Goal: Information Seeking & Learning: Learn about a topic

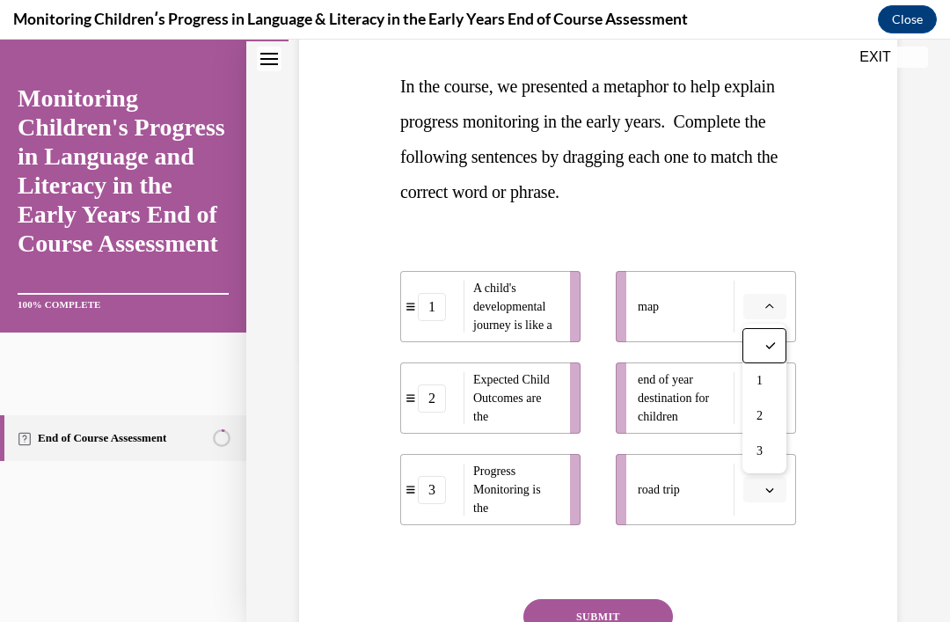
scroll to position [263, 0]
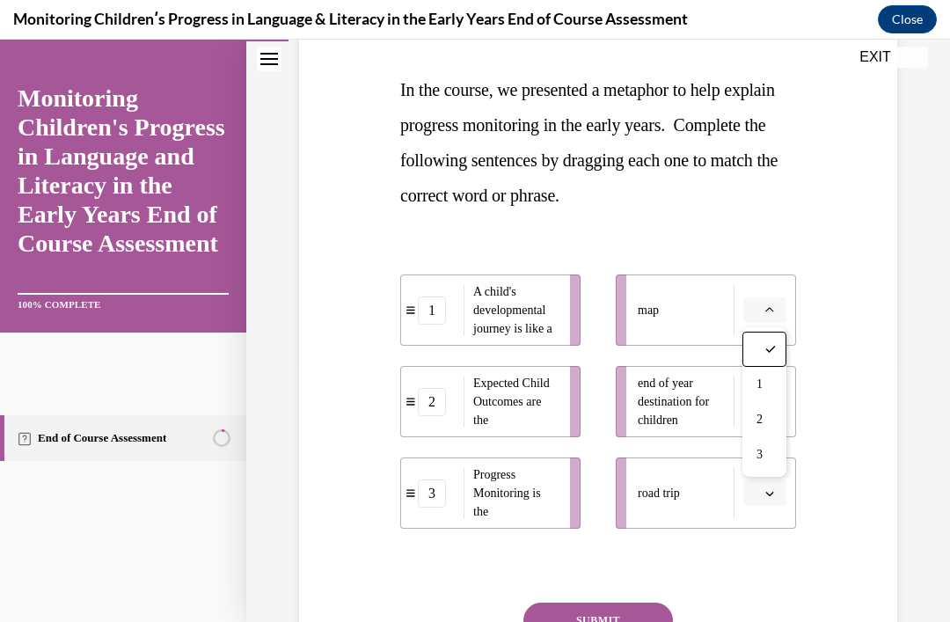
click at [844, 272] on div "Question 02/16 In the course, we presented a metaphor to help explain progress …" at bounding box center [598, 338] width 607 height 818
click at [778, 299] on button "button" at bounding box center [764, 310] width 43 height 26
click at [850, 275] on div "Question 02/16 In the course, we presented a metaphor to help explain progress …" at bounding box center [598, 338] width 607 height 818
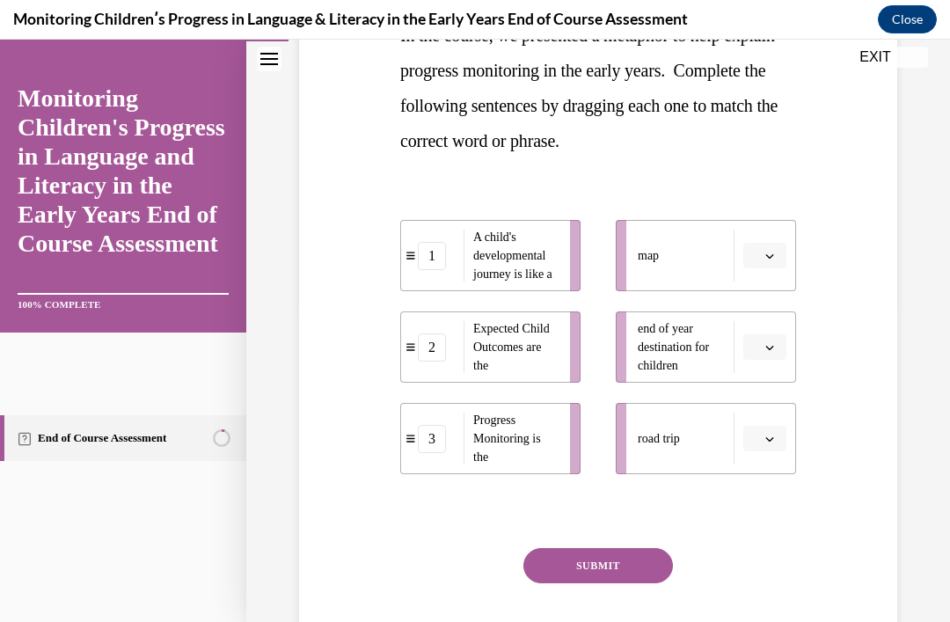
scroll to position [318, 0]
click at [772, 247] on button "button" at bounding box center [764, 255] width 43 height 26
click at [848, 215] on div "Question 02/16 In the course, we presented a metaphor to help explain progress …" at bounding box center [598, 282] width 607 height 818
click at [757, 252] on span "Please select an option" at bounding box center [757, 255] width 6 height 18
click at [860, 260] on div "Question 02/16 In the course, we presented a metaphor to help explain progress …" at bounding box center [598, 282] width 607 height 818
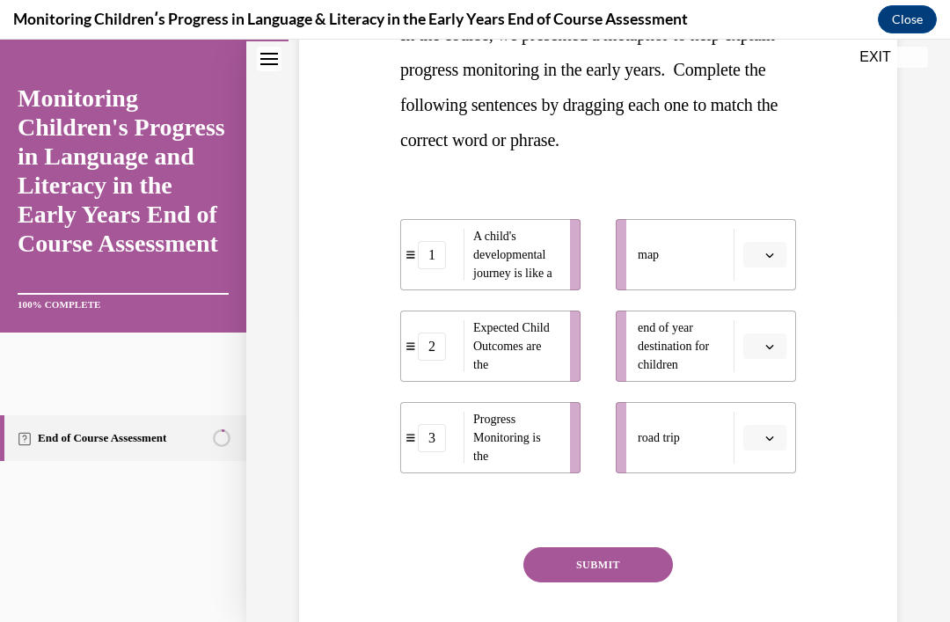
click at [767, 251] on icon "button" at bounding box center [769, 255] width 9 height 9
click at [874, 223] on div "Question 02/16 In the course, we presented a metaphor to help explain progress …" at bounding box center [598, 282] width 607 height 818
click at [771, 249] on span "button" at bounding box center [769, 255] width 12 height 12
click at [818, 268] on div "Question 02/16 In the course, we presented a metaphor to help explain progress …" at bounding box center [598, 282] width 607 height 818
click at [774, 257] on span "button" at bounding box center [769, 255] width 12 height 12
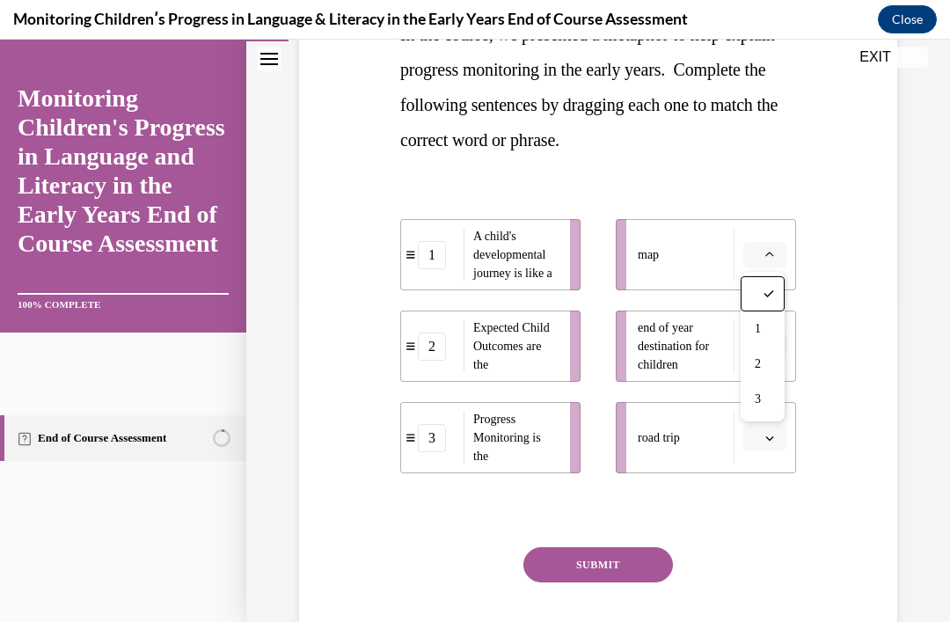
click at [836, 226] on div "Question 02/16 In the course, we presented a metaphor to help explain progress …" at bounding box center [598, 282] width 607 height 818
click at [772, 252] on icon "button" at bounding box center [769, 255] width 9 height 9
click at [829, 252] on div "Question 02/16 In the course, we presented a metaphor to help explain progress …" at bounding box center [598, 282] width 607 height 818
click at [767, 253] on icon "button" at bounding box center [769, 255] width 9 height 9
click at [837, 257] on div "Question 02/16 In the course, we presented a metaphor to help explain progress …" at bounding box center [598, 282] width 607 height 818
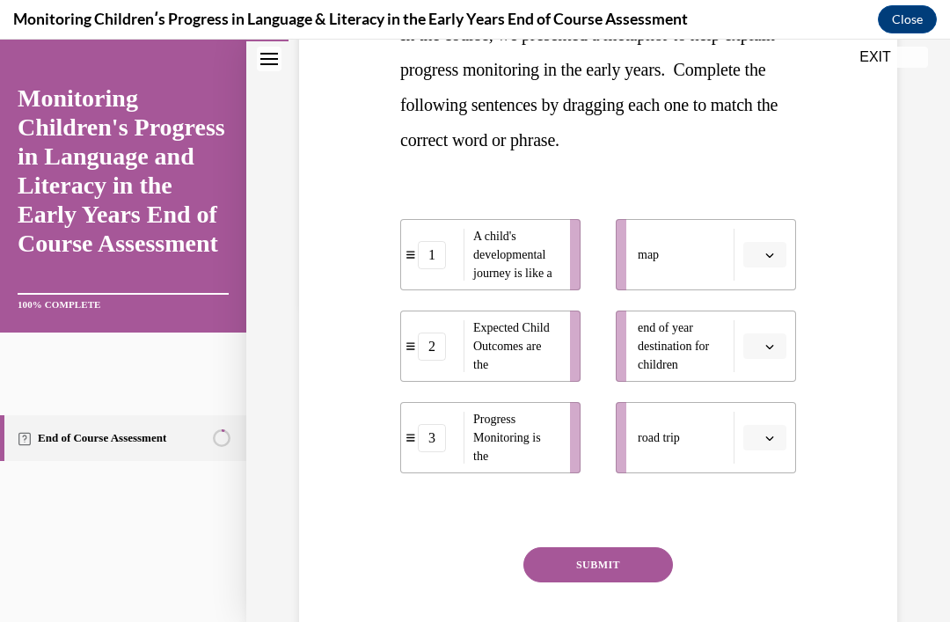
click at [780, 252] on button "button" at bounding box center [764, 255] width 43 height 26
click at [764, 393] on div "3" at bounding box center [763, 399] width 44 height 35
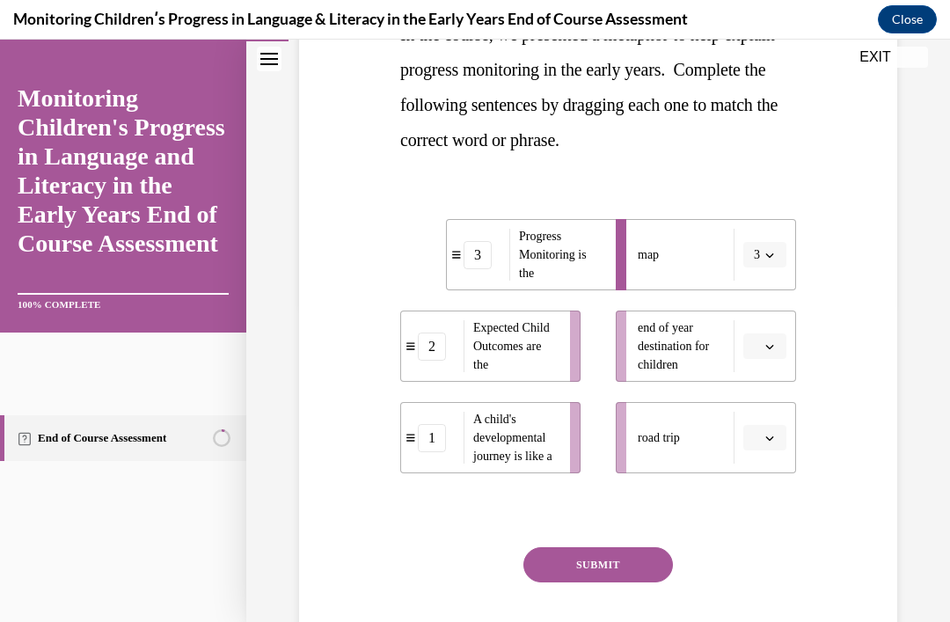
click at [771, 344] on icon "button" at bounding box center [769, 346] width 9 height 9
click at [760, 447] on div "2" at bounding box center [763, 455] width 44 height 35
click at [773, 439] on icon "button" at bounding box center [769, 438] width 9 height 9
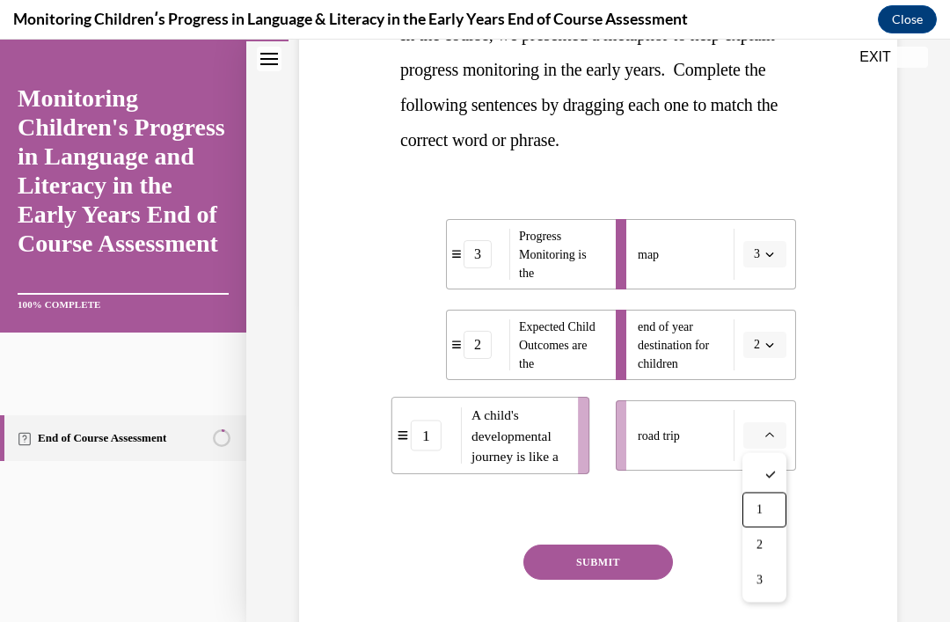
click at [761, 505] on span "1" at bounding box center [759, 510] width 6 height 14
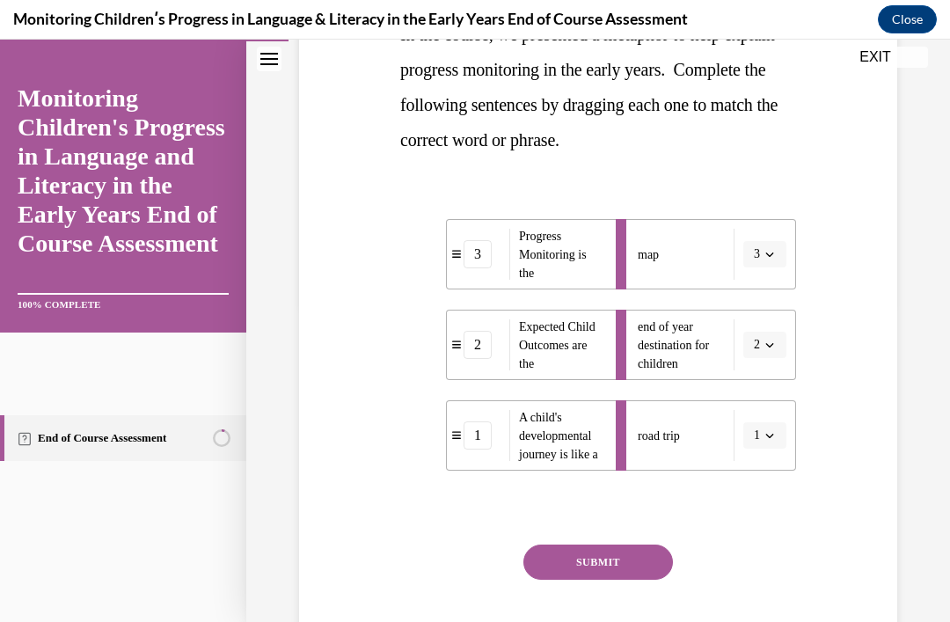
click at [624, 557] on button "SUBMIT" at bounding box center [598, 561] width 150 height 35
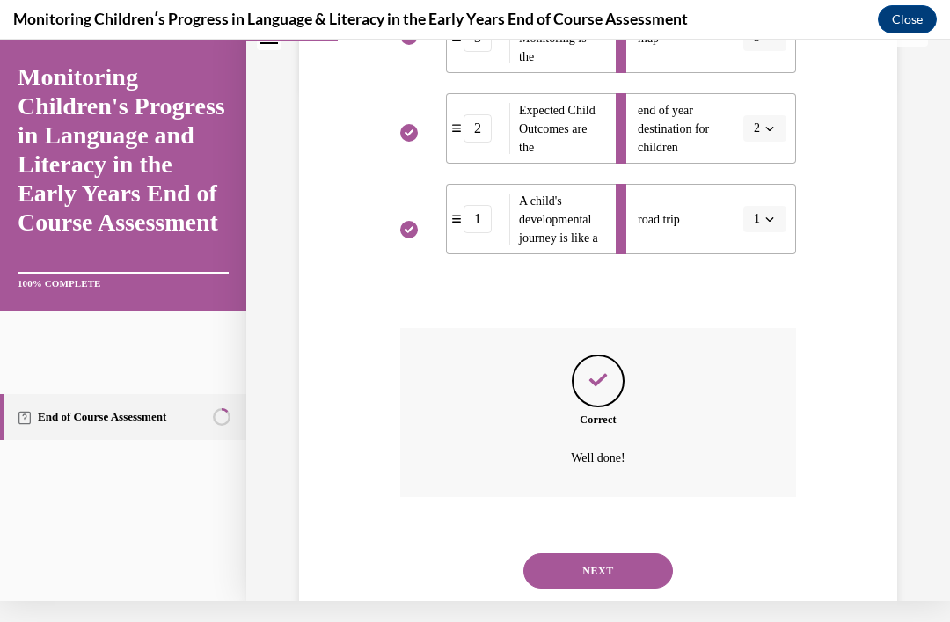
scroll to position [541, 0]
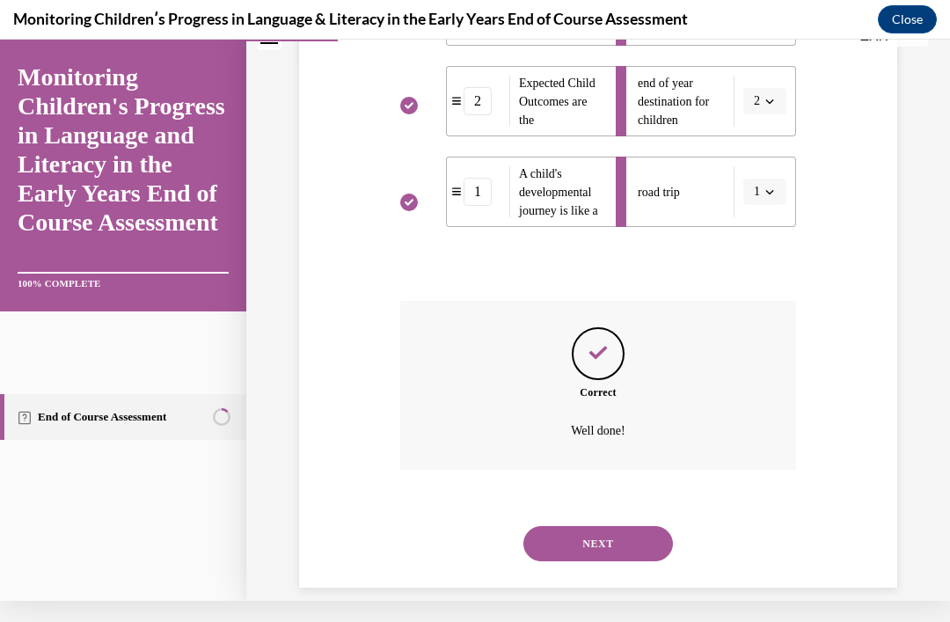
click at [627, 526] on button "NEXT" at bounding box center [598, 543] width 150 height 35
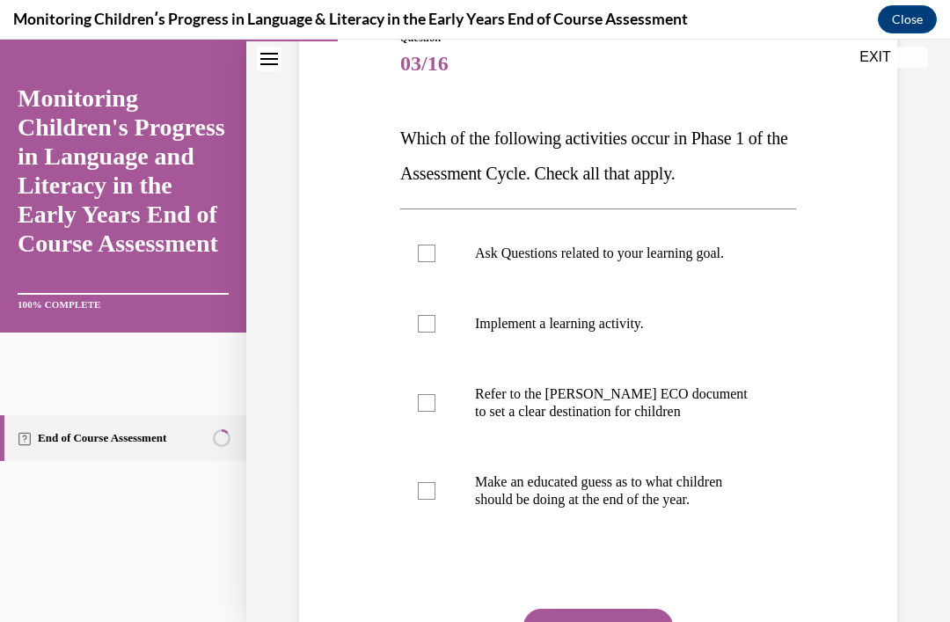
scroll to position [215, 0]
click at [434, 411] on div at bounding box center [427, 403] width 18 height 18
click at [434, 411] on input "Refer to the Rollins ECO document to set a clear destination for children" at bounding box center [427, 403] width 18 height 18
checkbox input "true"
click at [400, 494] on label "Make an educated guess as to what children should be doing at the end of the ye…" at bounding box center [598, 491] width 396 height 88
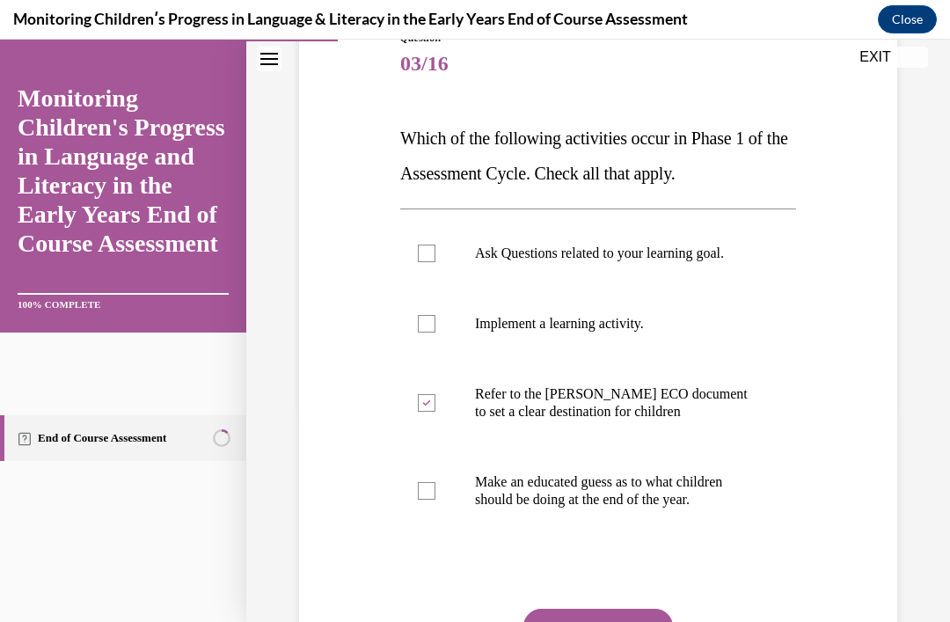
click at [418, 494] on input "Make an educated guess as to what children should be doing at the end of the ye…" at bounding box center [427, 491] width 18 height 18
checkbox input "true"
click at [436, 241] on label "Ask Questions related to your learning goal." at bounding box center [598, 253] width 396 height 70
click at [435, 245] on input "Ask Questions related to your learning goal." at bounding box center [427, 254] width 18 height 18
checkbox input "true"
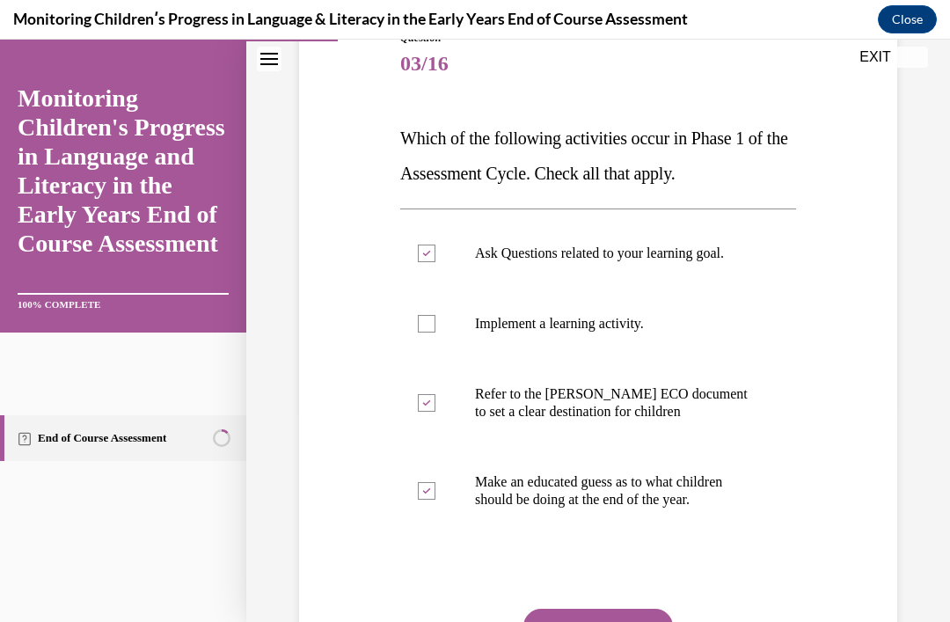
click at [416, 498] on label "Make an educated guess as to what children should be doing at the end of the ye…" at bounding box center [598, 491] width 396 height 88
click at [418, 498] on input "Make an educated guess as to what children should be doing at the end of the ye…" at bounding box center [427, 491] width 18 height 18
checkbox input "false"
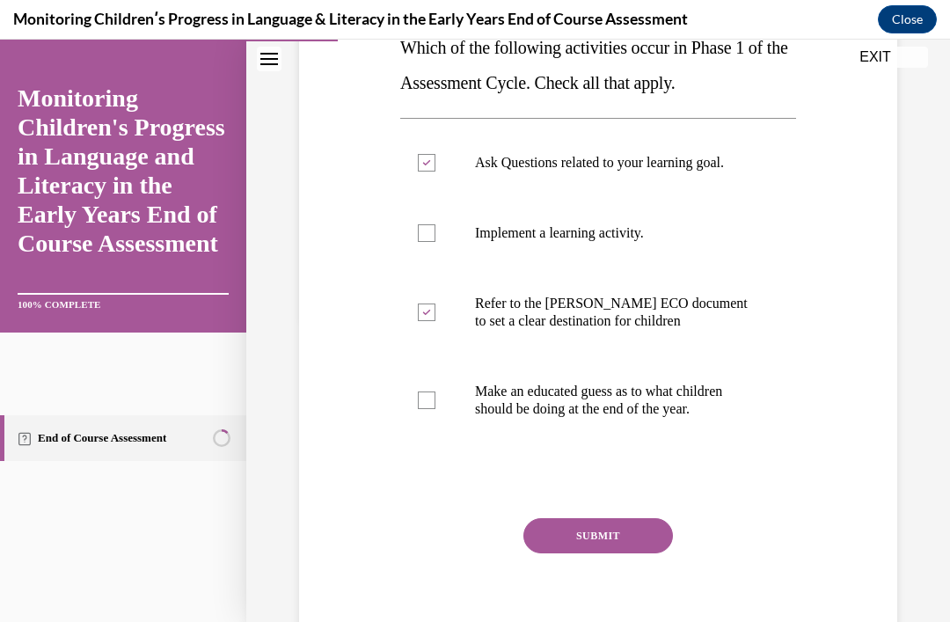
click at [647, 529] on button "SUBMIT" at bounding box center [598, 535] width 150 height 35
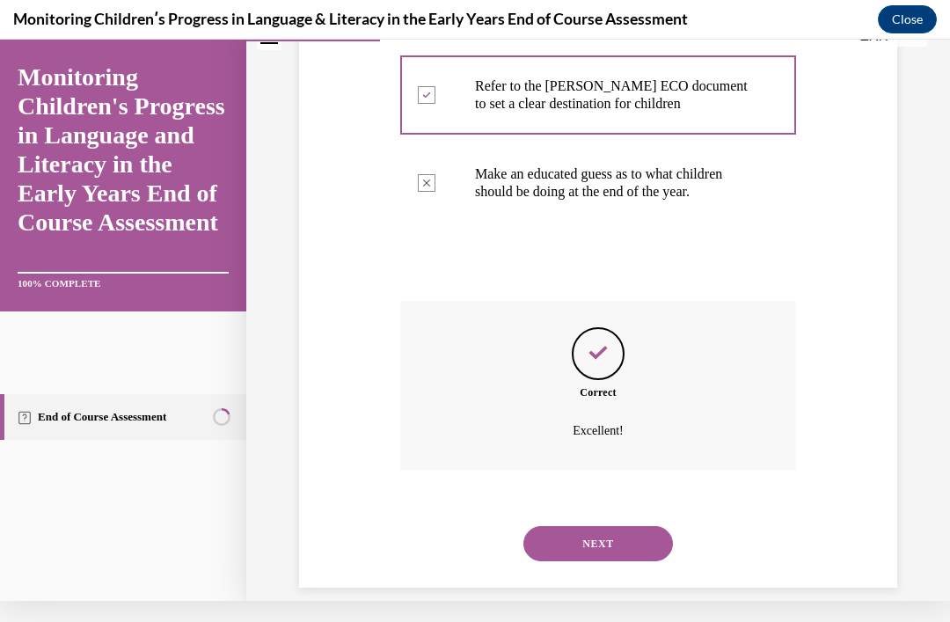
click at [611, 526] on button "NEXT" at bounding box center [598, 543] width 150 height 35
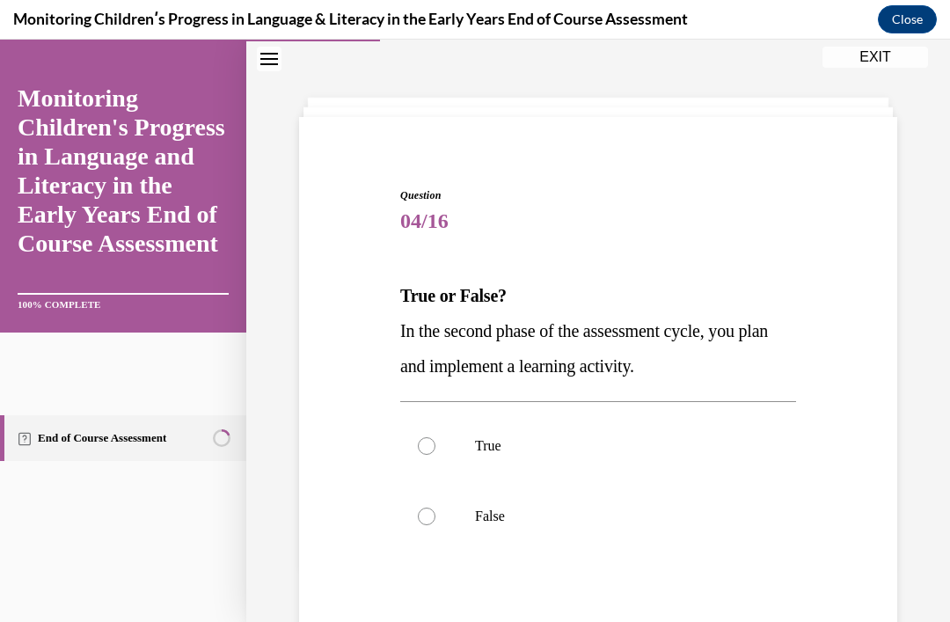
scroll to position [57, 0]
click at [431, 449] on div at bounding box center [427, 446] width 18 height 18
click at [431, 449] on input "True" at bounding box center [427, 446] width 18 height 18
radio input "true"
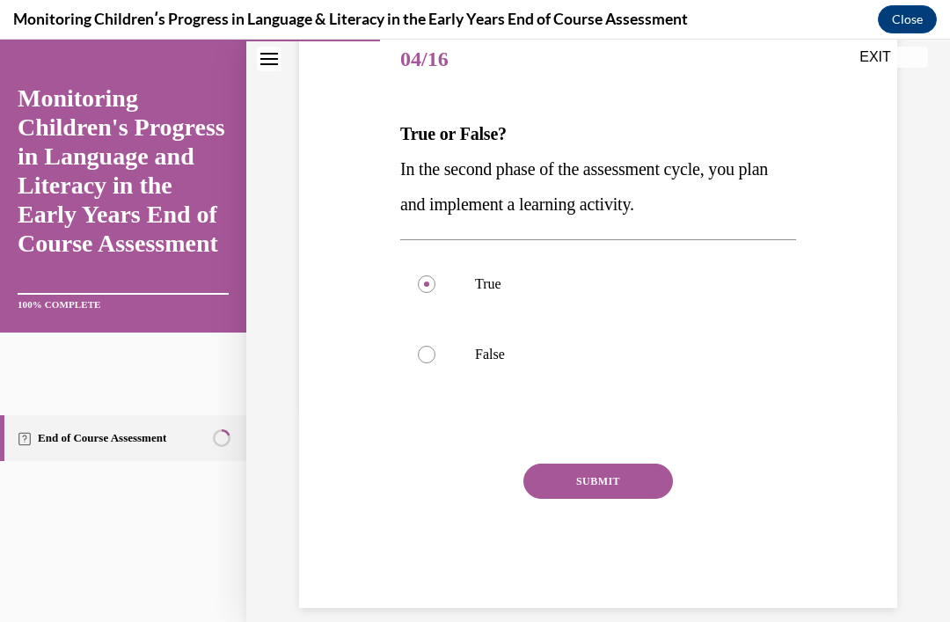
scroll to position [219, 0]
click at [649, 478] on button "SUBMIT" at bounding box center [598, 481] width 150 height 35
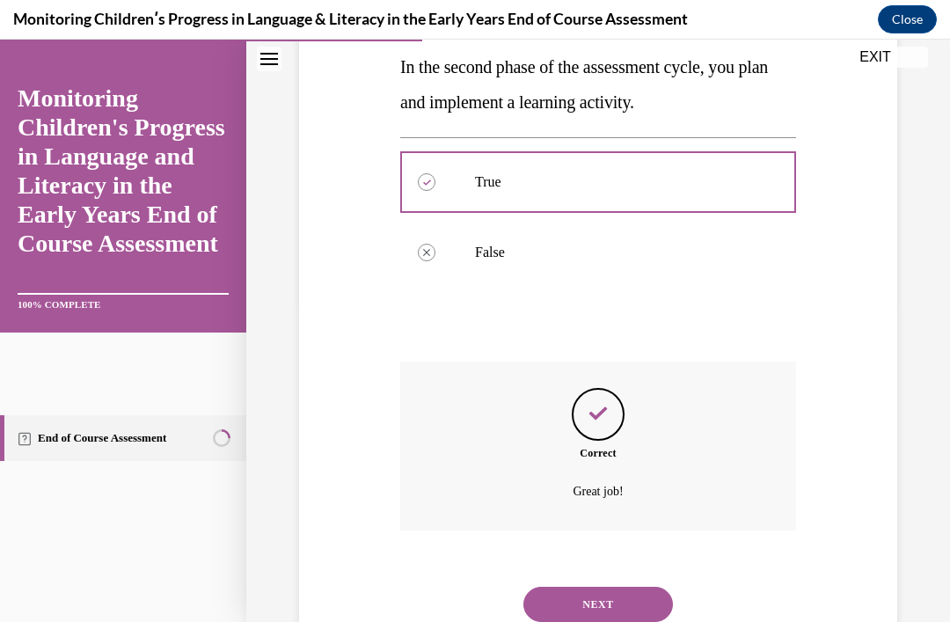
scroll to position [361, 0]
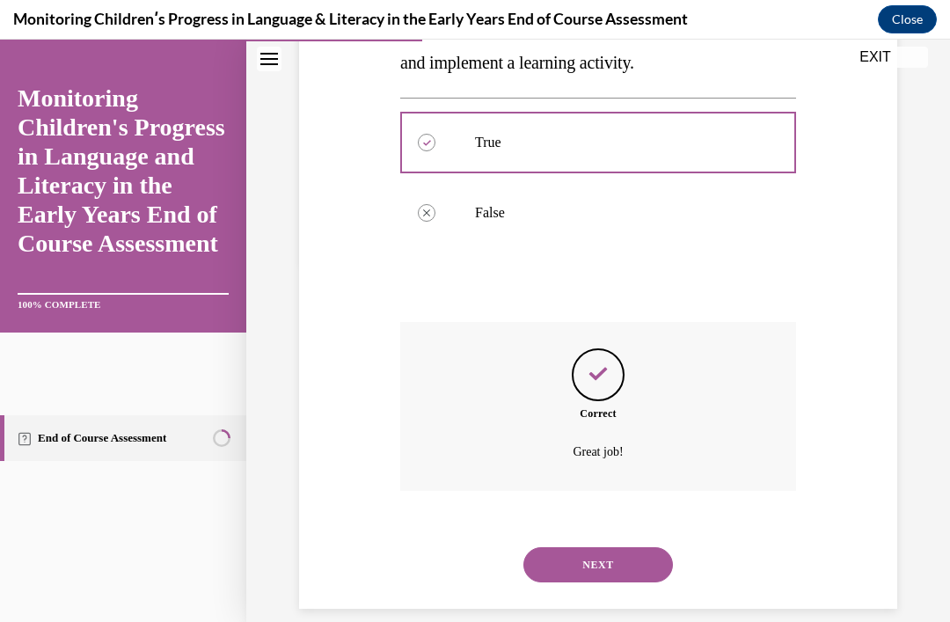
click at [638, 547] on button "NEXT" at bounding box center [598, 564] width 150 height 35
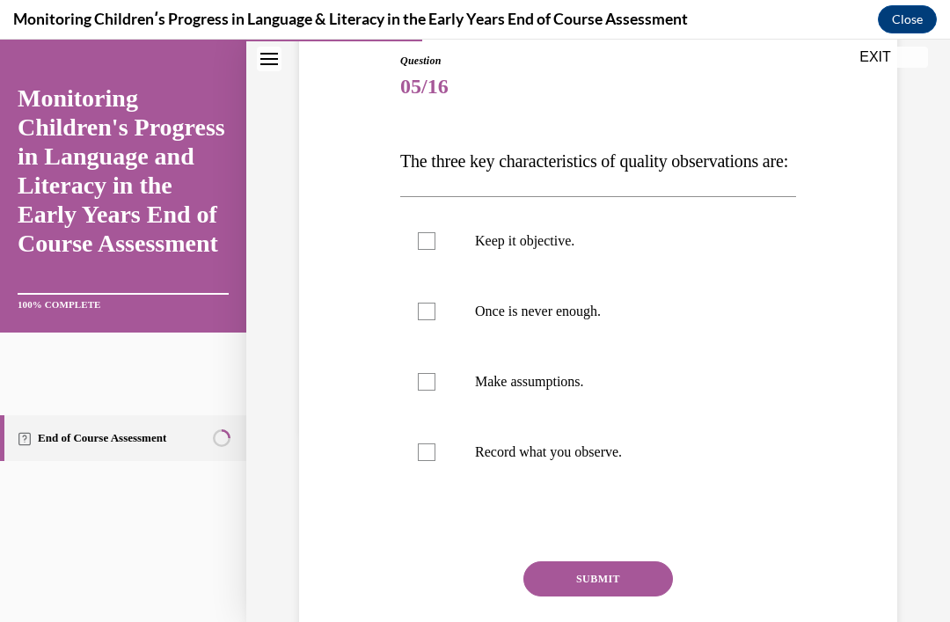
scroll to position [192, 0]
click at [434, 461] on div at bounding box center [427, 452] width 18 height 18
click at [434, 461] on input "Record what you observe." at bounding box center [427, 452] width 18 height 18
checkbox input "true"
click at [438, 347] on label "Once is never enough." at bounding box center [598, 311] width 396 height 70
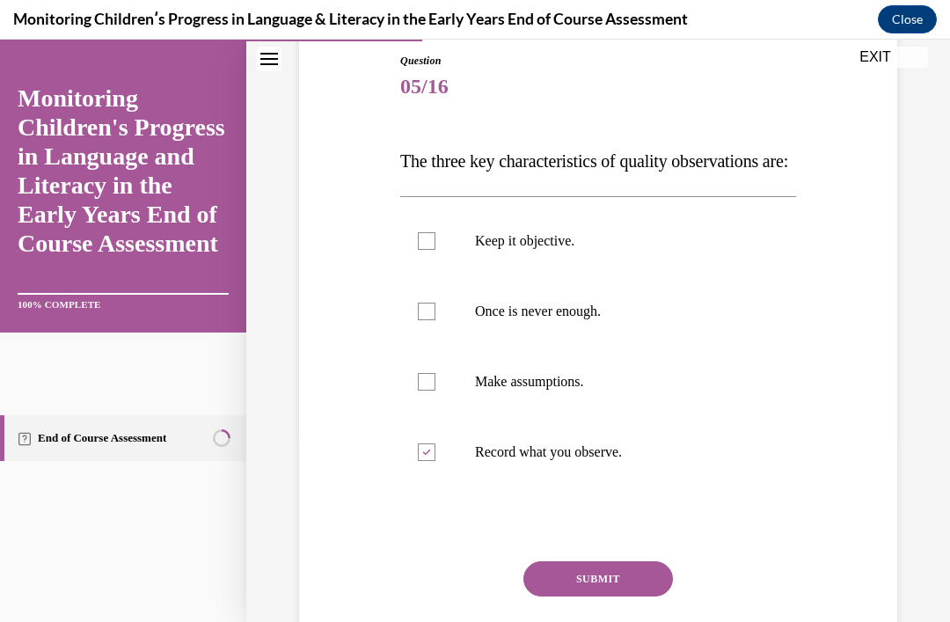
click at [435, 320] on input "Once is never enough." at bounding box center [427, 312] width 18 height 18
checkbox input "true"
click at [438, 276] on label "Keep it objective." at bounding box center [598, 241] width 396 height 70
click at [435, 250] on input "Keep it objective." at bounding box center [427, 241] width 18 height 18
checkbox input "true"
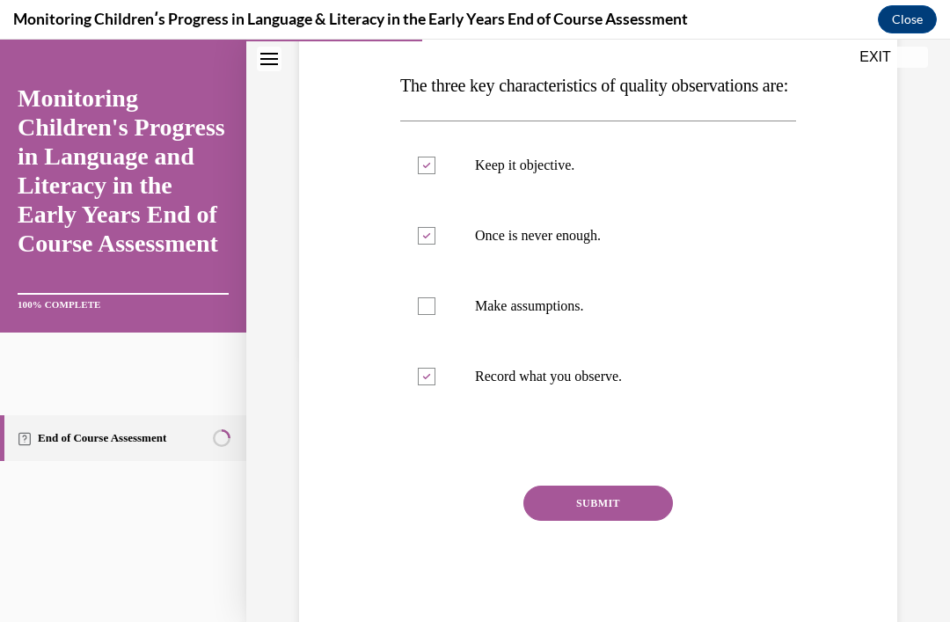
click at [638, 521] on button "SUBMIT" at bounding box center [598, 503] width 150 height 35
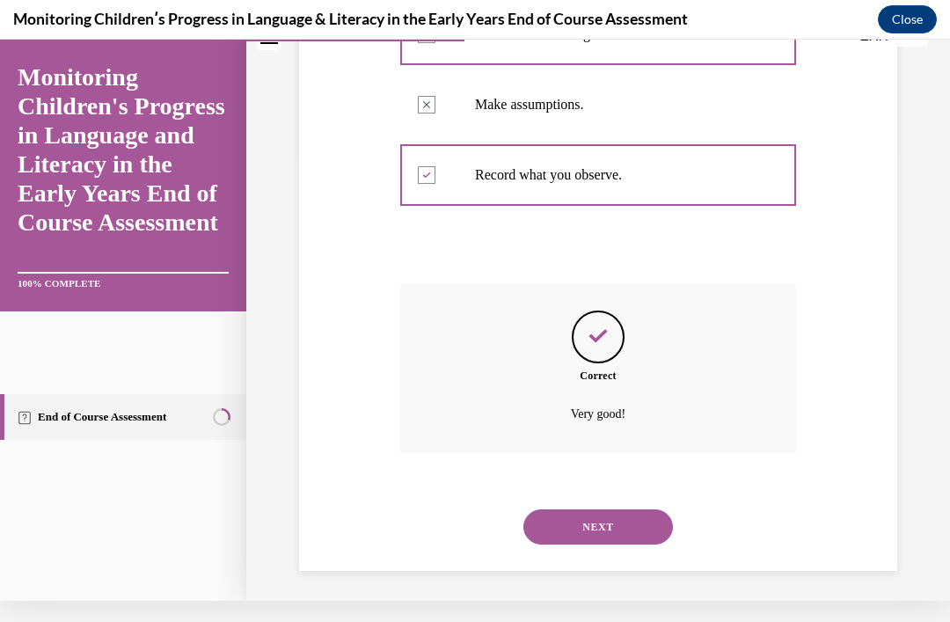
scroll to position [466, 0]
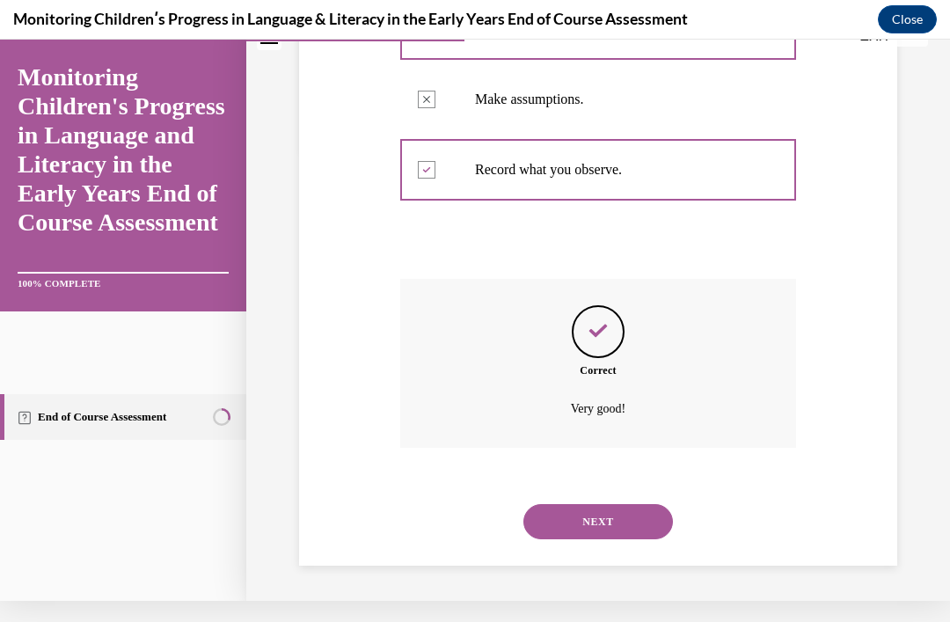
click at [650, 520] on button "NEXT" at bounding box center [598, 521] width 150 height 35
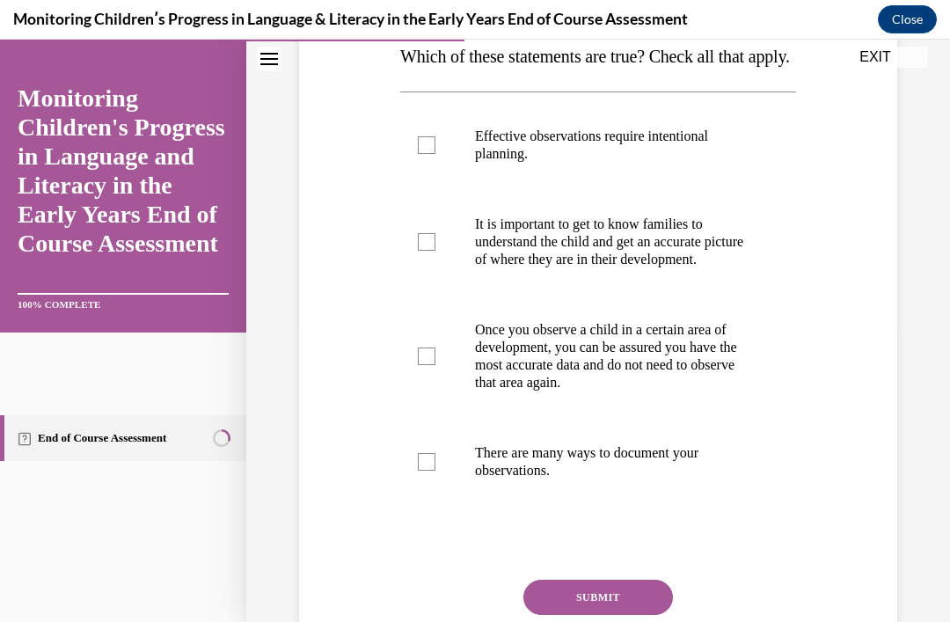
scroll to position [296, 0]
click at [451, 506] on label "There are many ways to document your observations." at bounding box center [598, 462] width 396 height 88
click at [435, 471] on input "There are many ways to document your observations." at bounding box center [427, 462] width 18 height 18
checkbox input "true"
click at [793, 418] on label "Once you observe a child in a certain area of development, you can be assured y…" at bounding box center [598, 356] width 396 height 123
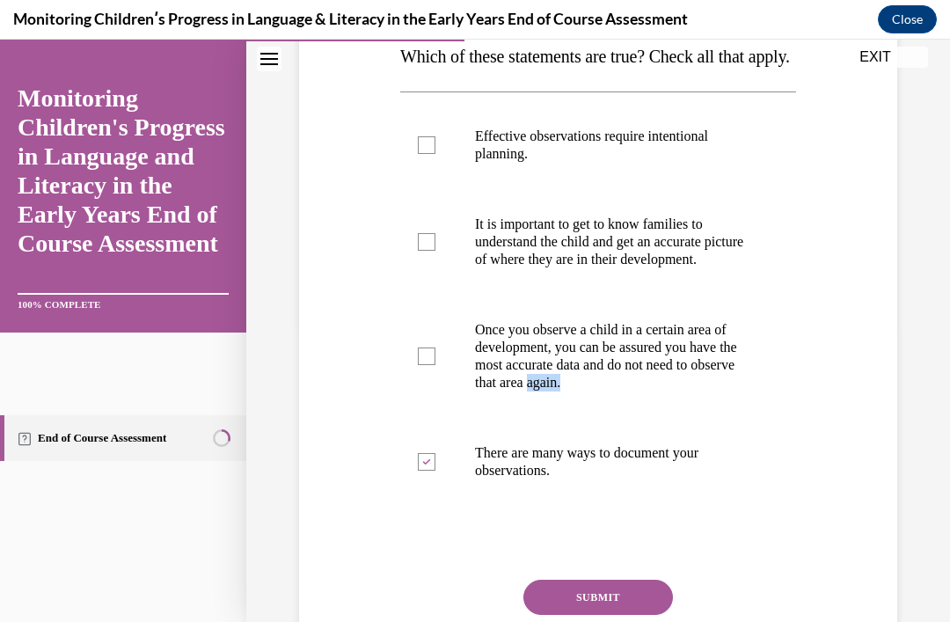
click at [435, 365] on input "Once you observe a child in a certain area of development, you can be assured y…" at bounding box center [427, 356] width 18 height 18
checkbox input "true"
click at [794, 295] on label "It is important to get to know families to understand the child and get an accu…" at bounding box center [598, 242] width 396 height 106
click at [435, 251] on input "It is important to get to know families to understand the child and get an accu…" at bounding box center [427, 242] width 18 height 18
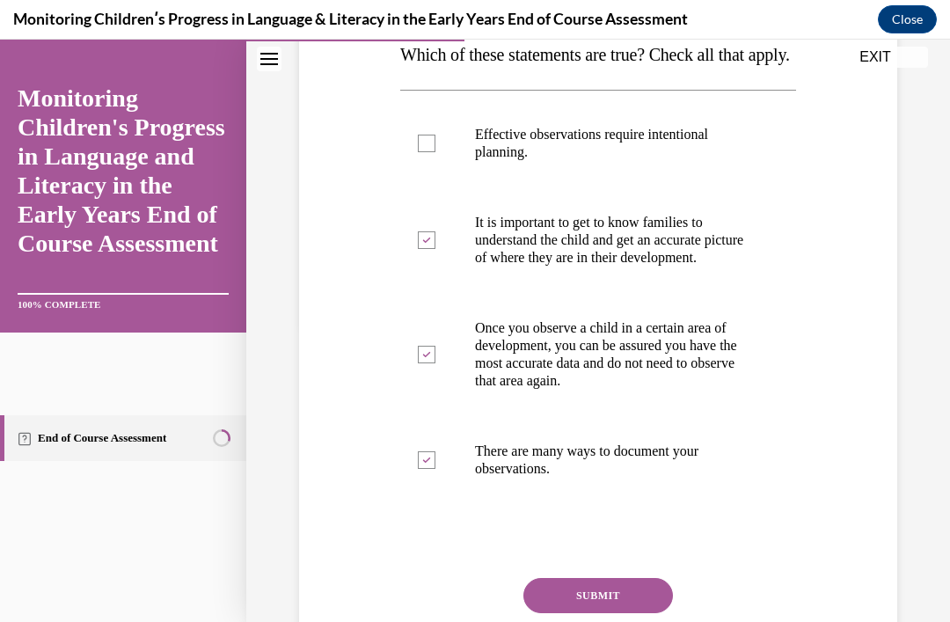
click at [794, 293] on label "It is important to get to know families to understand the child and get an accu…" at bounding box center [598, 240] width 396 height 106
click at [435, 249] on input "It is important to get to know families to understand the child and get an accu…" at bounding box center [427, 240] width 18 height 18
click at [785, 293] on label "It is important to get to know families to understand the child and get an accu…" at bounding box center [598, 240] width 396 height 106
click at [435, 249] on input "It is important to get to know families to understand the child and get an accu…" at bounding box center [427, 240] width 18 height 18
click at [769, 293] on label "It is important to get to know families to understand the child and get an accu…" at bounding box center [598, 240] width 396 height 106
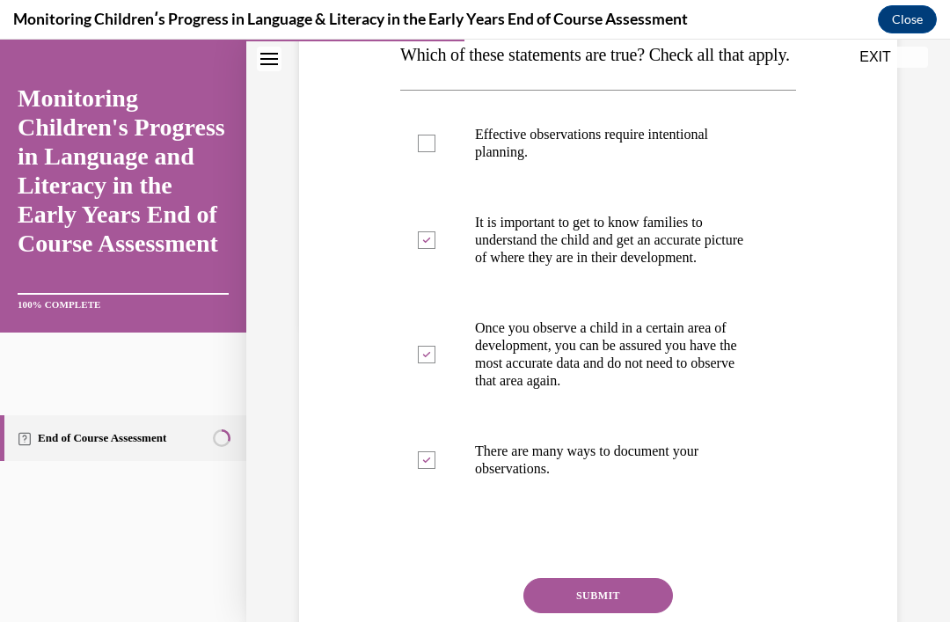
click at [435, 249] on input "It is important to get to know families to understand the child and get an accu…" at bounding box center [427, 240] width 18 height 18
click at [780, 293] on label "It is important to get to know families to understand the child and get an accu…" at bounding box center [598, 240] width 396 height 106
click at [435, 249] on input "It is important to get to know families to understand the child and get an accu…" at bounding box center [427, 240] width 18 height 18
checkbox input "true"
click at [700, 359] on label "Once you observe a child in a certain area of development, you can be assured y…" at bounding box center [598, 354] width 396 height 123
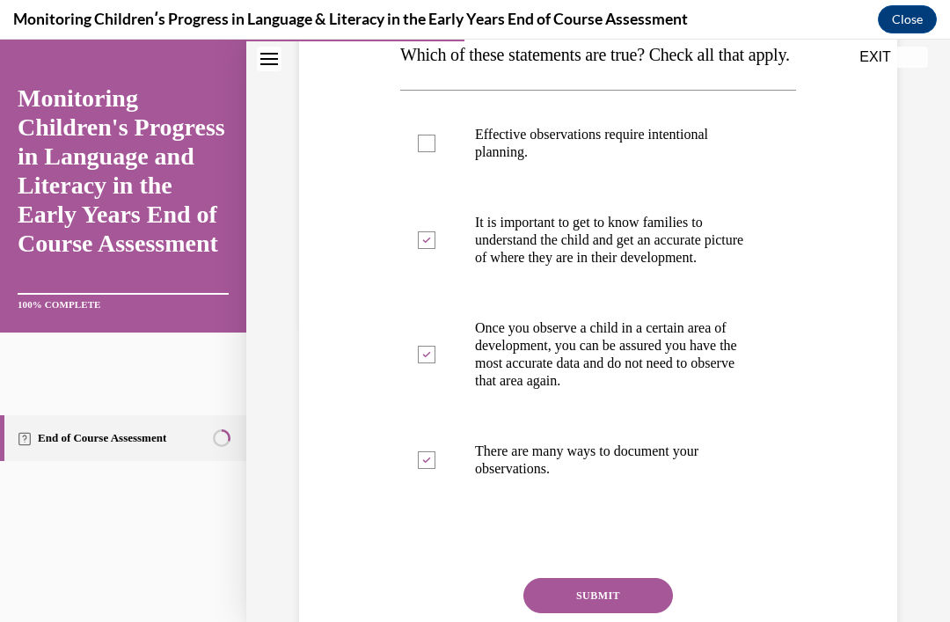
click at [435, 359] on input "Once you observe a child in a certain area of development, you can be assured y…" at bounding box center [427, 355] width 18 height 18
click at [712, 348] on label "Once you observe a child in a certain area of development, you can be assured y…" at bounding box center [598, 354] width 396 height 123
click at [435, 348] on input "Once you observe a child in a certain area of development, you can be assured y…" at bounding box center [427, 355] width 18 height 18
checkbox input "true"
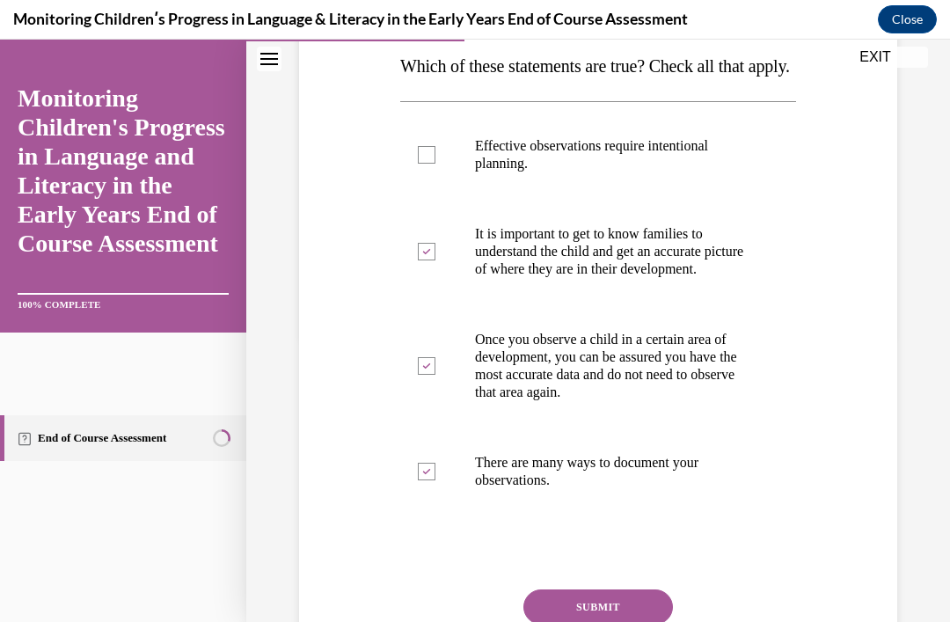
scroll to position [287, 0]
click at [442, 199] on label "Effective observations require intentional planning." at bounding box center [598, 155] width 396 height 88
click at [435, 164] on input "Effective observations require intentional planning." at bounding box center [427, 155] width 18 height 18
checkbox input "true"
click at [431, 427] on label "Once you observe a child in a certain area of development, you can be assured y…" at bounding box center [598, 365] width 396 height 123
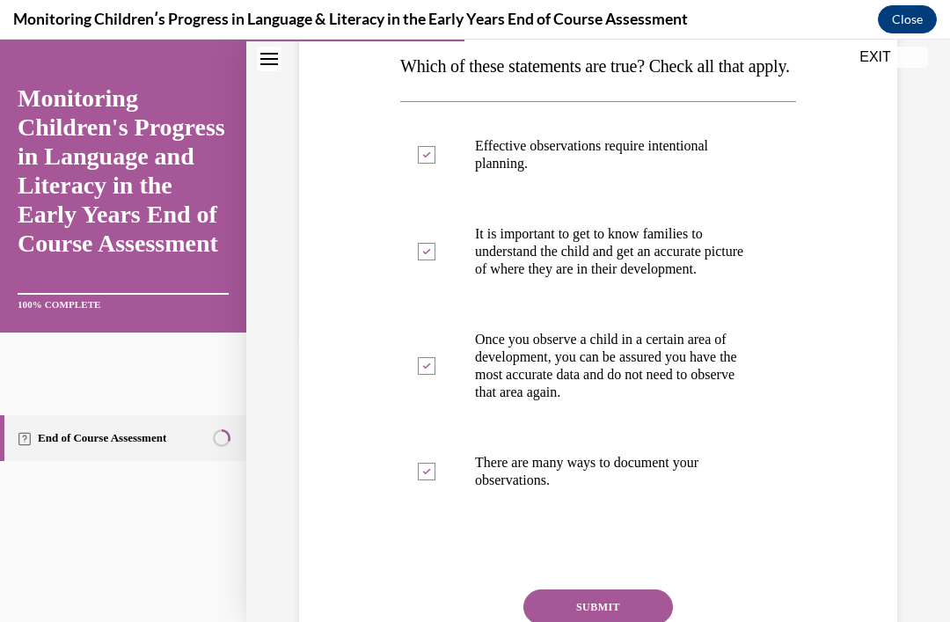
click at [431, 375] on input "Once you observe a child in a certain area of development, you can be assured y…" at bounding box center [427, 366] width 18 height 18
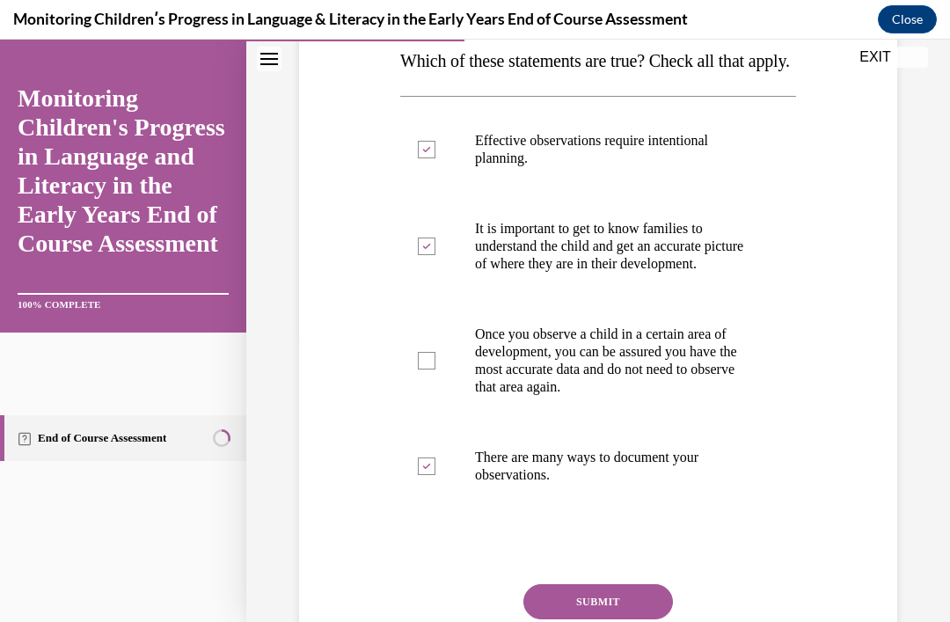
scroll to position [307, 0]
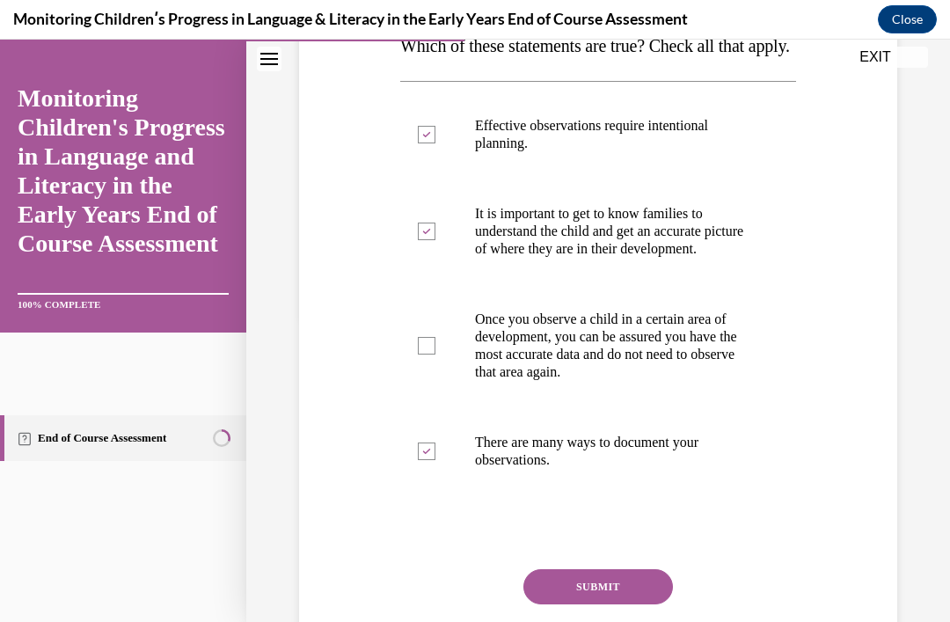
click at [719, 381] on p "Once you observe a child in a certain area of development, you can be assured y…" at bounding box center [613, 345] width 277 height 70
click at [435, 354] on input "Once you observe a child in a certain area of development, you can be assured y…" at bounding box center [427, 346] width 18 height 18
click at [717, 381] on p "Once you observe a child in a certain area of development, you can be assured y…" at bounding box center [613, 345] width 277 height 70
click at [435, 354] on input "Once you observe a child in a certain area of development, you can be assured y…" at bounding box center [427, 346] width 18 height 18
checkbox input "false"
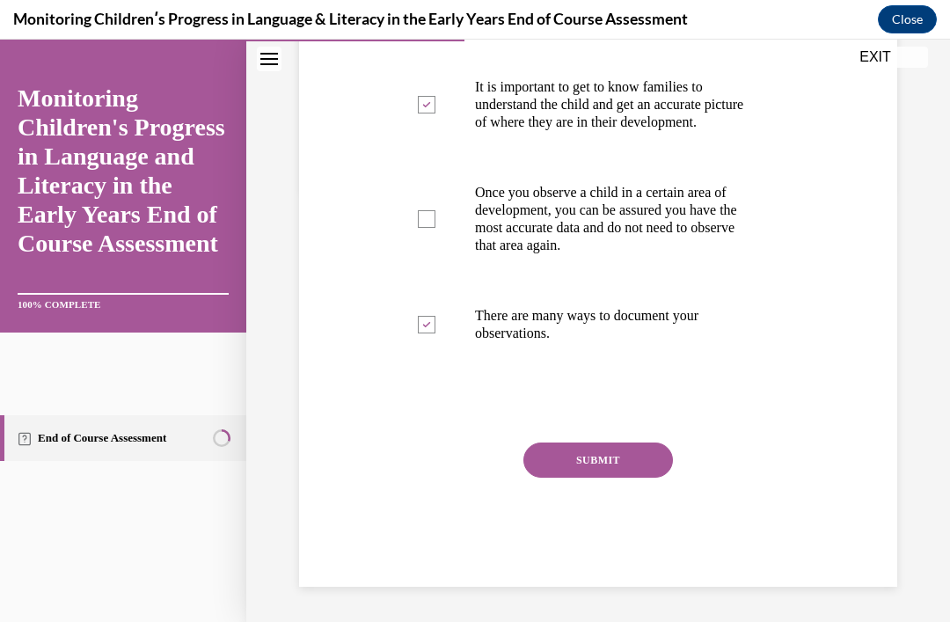
scroll to position [465, 0]
click at [634, 471] on button "SUBMIT" at bounding box center [598, 459] width 150 height 35
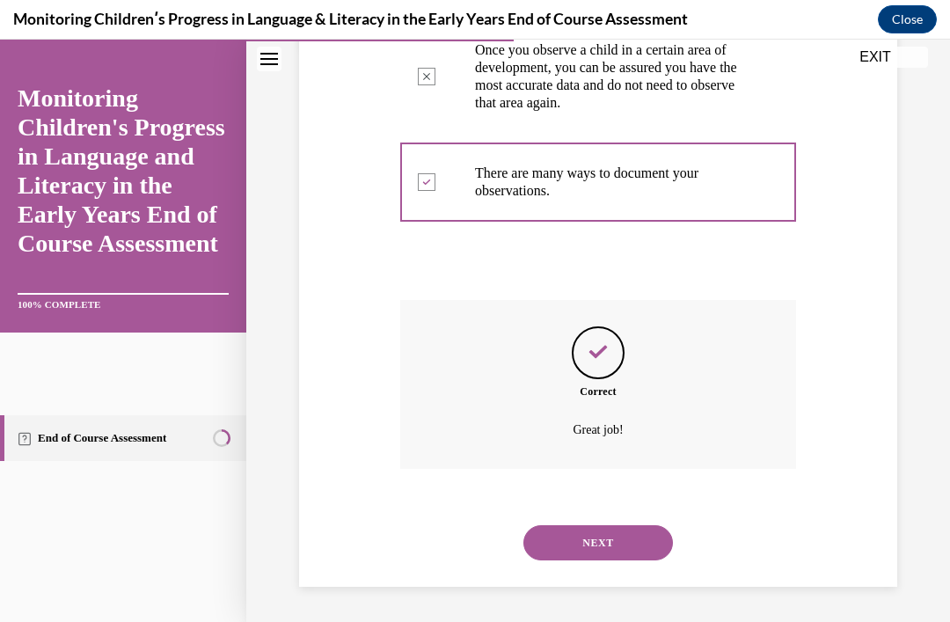
scroll to position [607, 0]
click at [643, 543] on button "NEXT" at bounding box center [598, 542] width 150 height 35
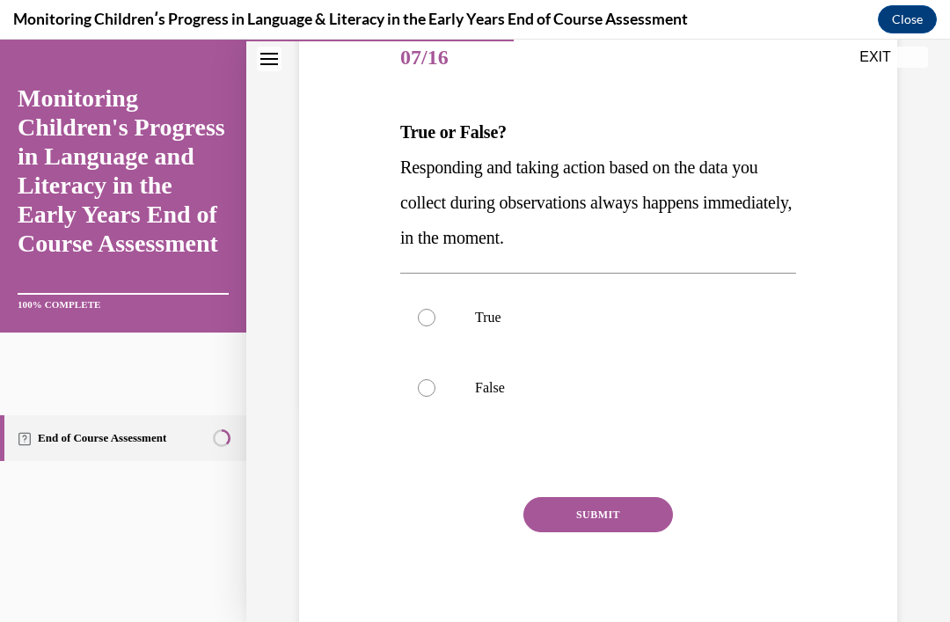
scroll to position [221, 0]
click at [503, 386] on p "False" at bounding box center [613, 388] width 277 height 18
click at [435, 386] on input "False" at bounding box center [427, 388] width 18 height 18
radio input "true"
click at [652, 513] on button "SUBMIT" at bounding box center [598, 514] width 150 height 35
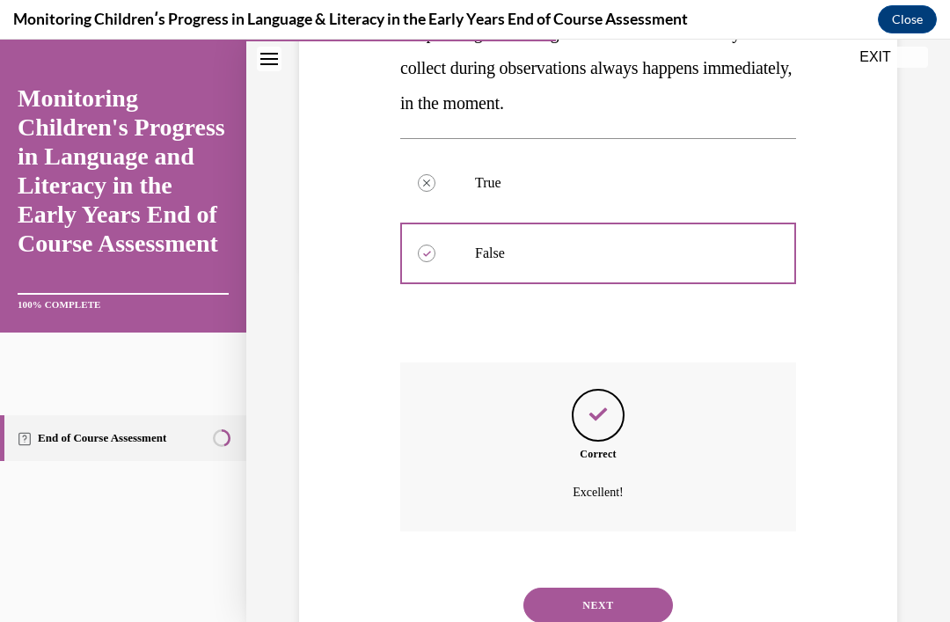
scroll to position [396, 0]
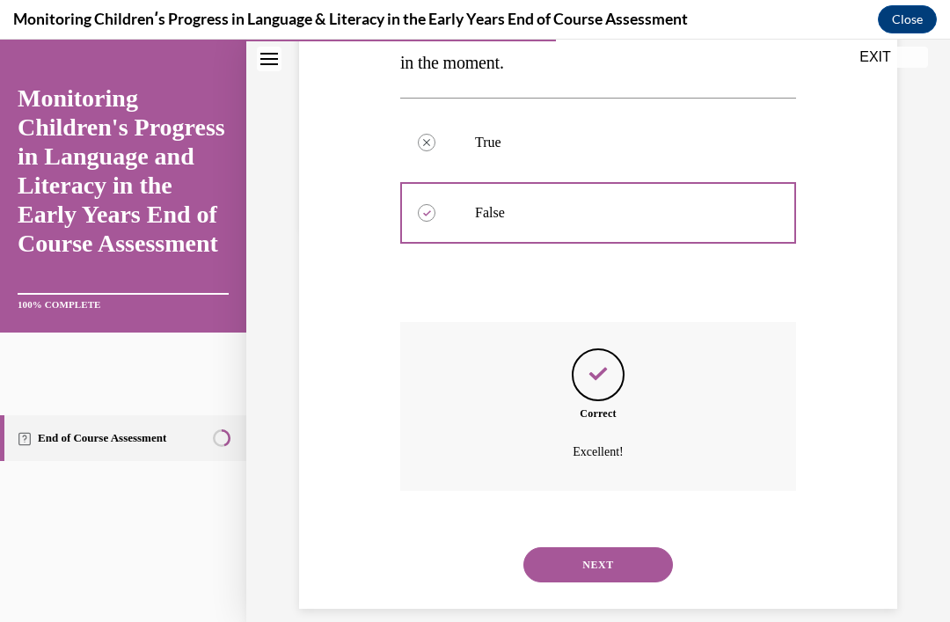
click at [646, 547] on button "NEXT" at bounding box center [598, 564] width 150 height 35
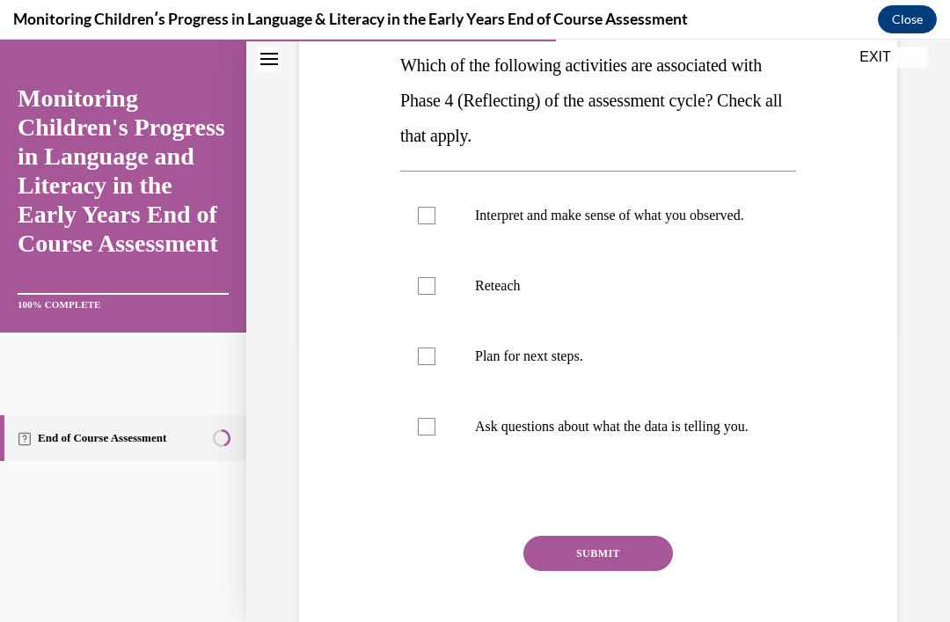
scroll to position [288, 0]
click at [704, 462] on label "Ask questions about what the data is telling you." at bounding box center [598, 426] width 396 height 70
click at [435, 435] on input "Ask questions about what the data is telling you." at bounding box center [427, 427] width 18 height 18
checkbox input "true"
click at [705, 245] on label "Interpret and make sense of what you observed." at bounding box center [598, 215] width 396 height 70
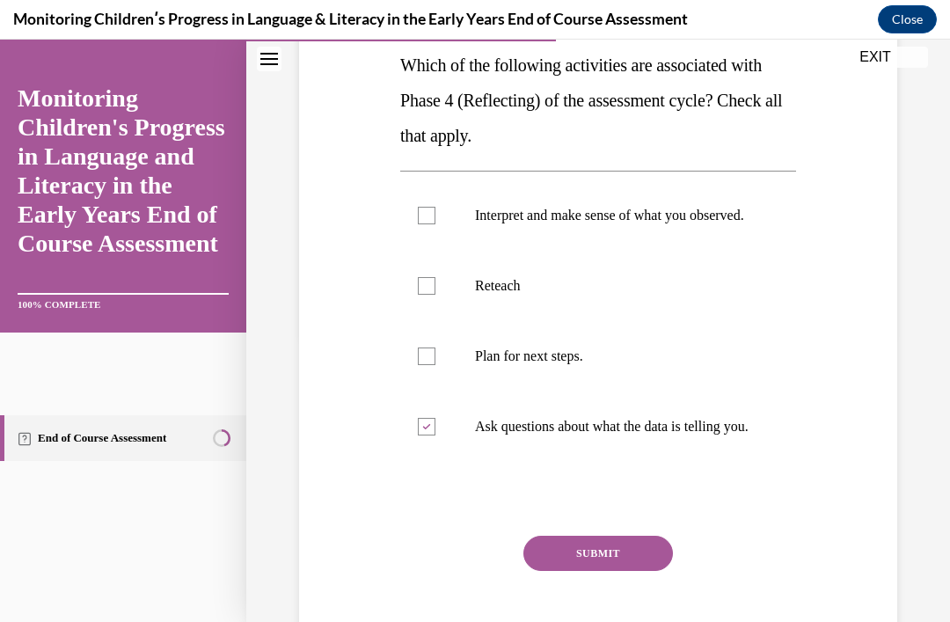
click at [435, 224] on input "Interpret and make sense of what you observed." at bounding box center [427, 216] width 18 height 18
checkbox input "true"
click at [651, 365] on p "Plan for next steps." at bounding box center [613, 356] width 277 height 18
click at [435, 365] on input "Plan for next steps." at bounding box center [427, 356] width 18 height 18
checkbox input "true"
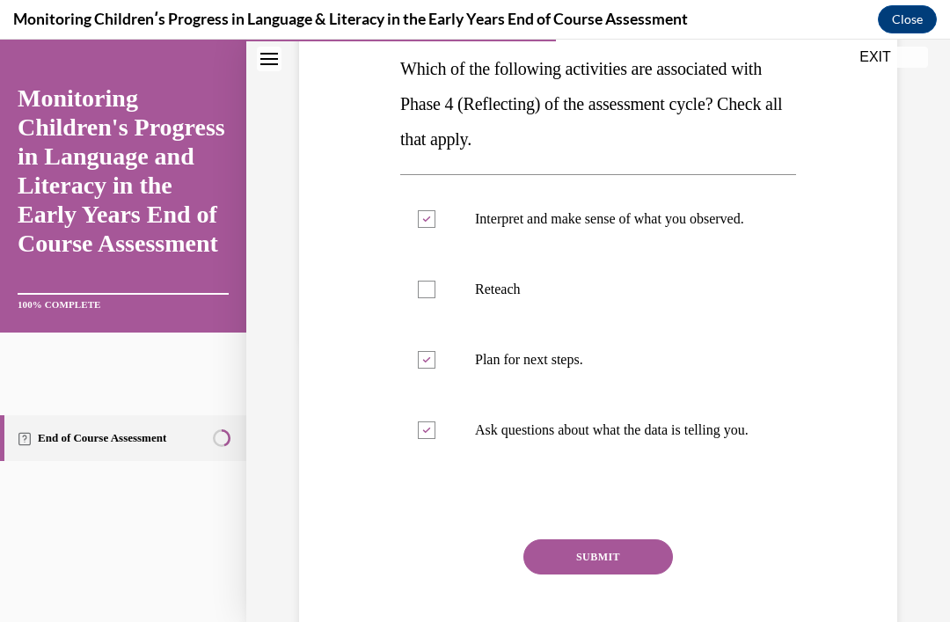
scroll to position [284, 0]
click at [618, 574] on button "SUBMIT" at bounding box center [598, 556] width 150 height 35
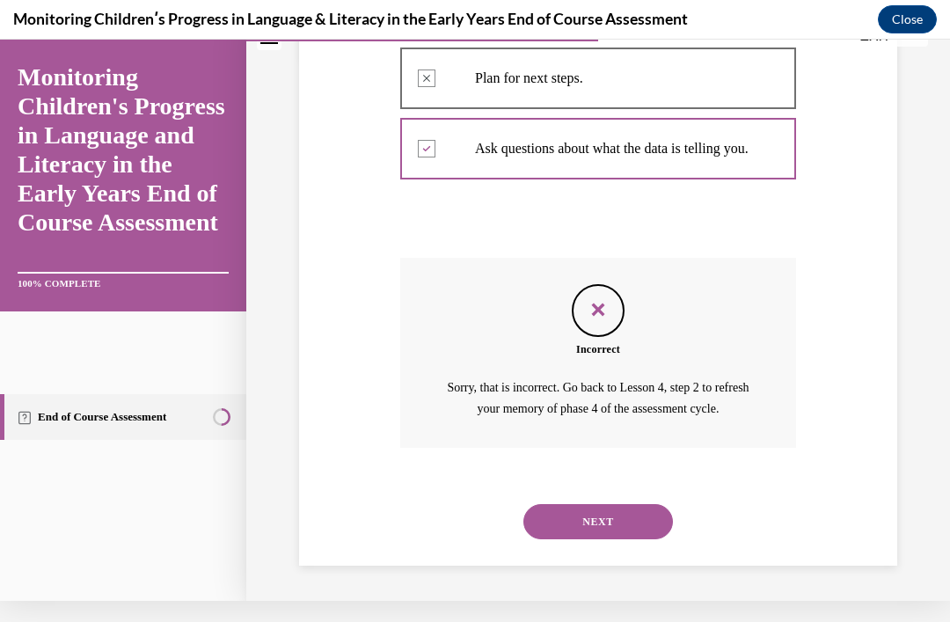
scroll to position [557, 0]
click at [652, 529] on button "NEXT" at bounding box center [598, 521] width 150 height 35
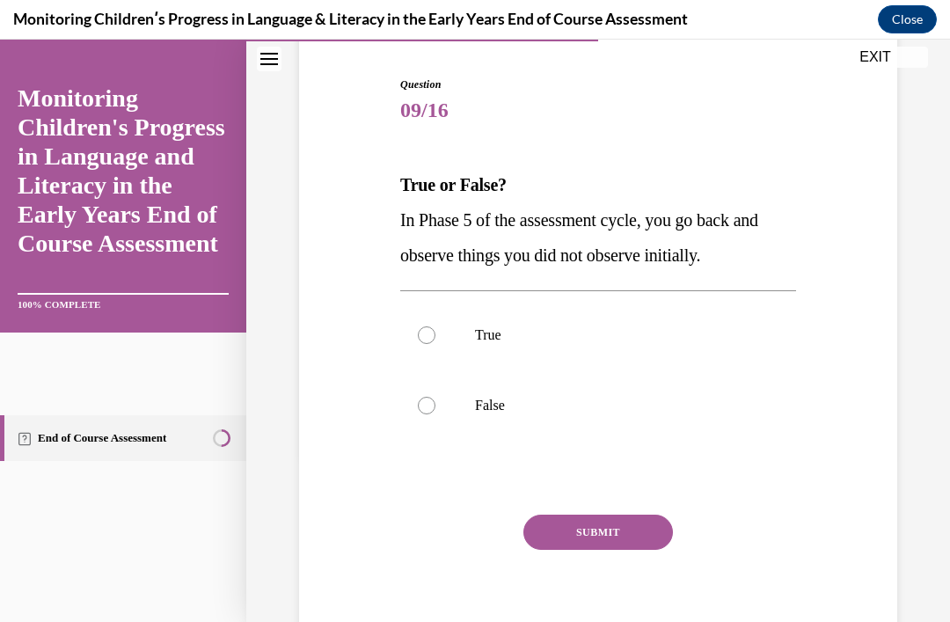
scroll to position [168, 0]
click at [470, 391] on label "False" at bounding box center [598, 405] width 396 height 70
click at [435, 397] on input "False" at bounding box center [427, 406] width 18 height 18
radio input "true"
click at [629, 532] on button "SUBMIT" at bounding box center [598, 532] width 150 height 35
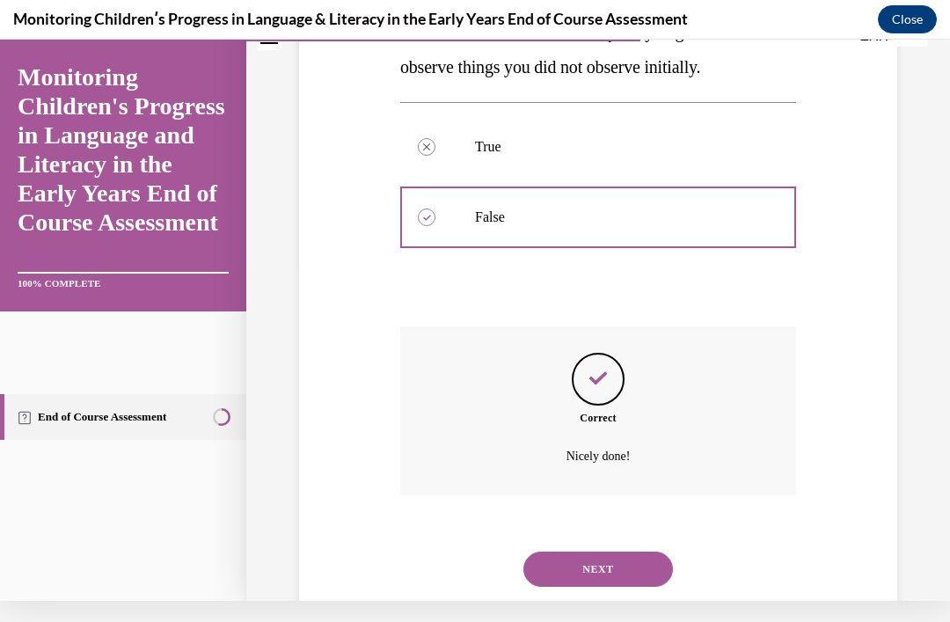
scroll to position [361, 0]
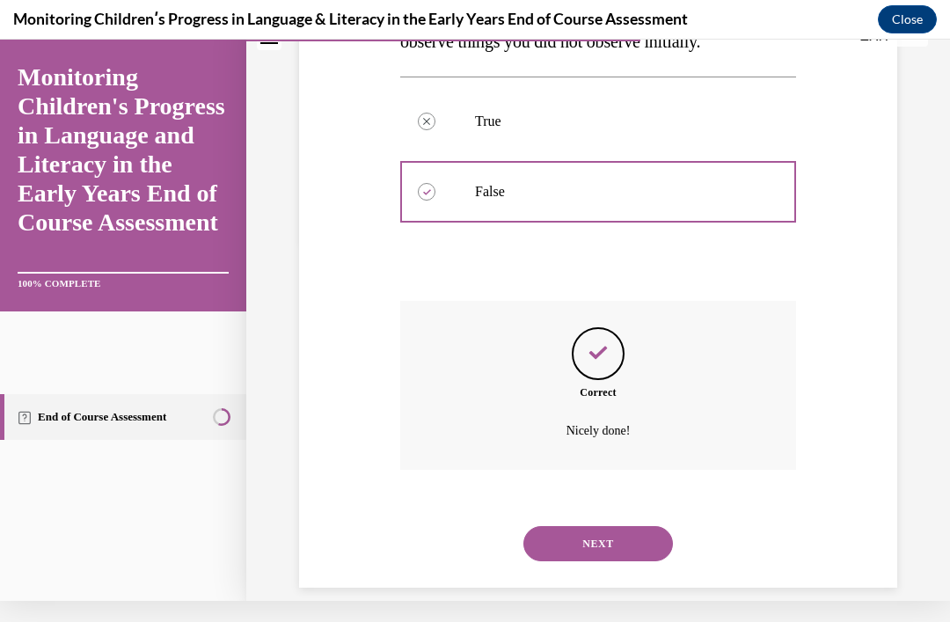
click at [648, 530] on button "NEXT" at bounding box center [598, 543] width 150 height 35
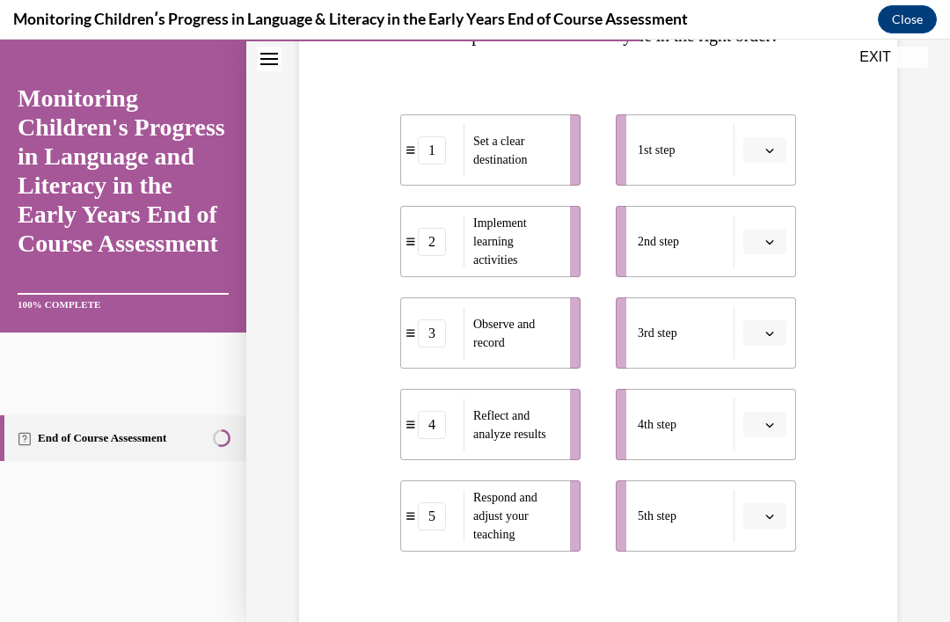
scroll to position [318, 0]
click at [775, 156] on span "button" at bounding box center [769, 149] width 12 height 12
click at [764, 252] on div "1" at bounding box center [763, 258] width 44 height 35
click at [778, 254] on button "button" at bounding box center [764, 241] width 43 height 26
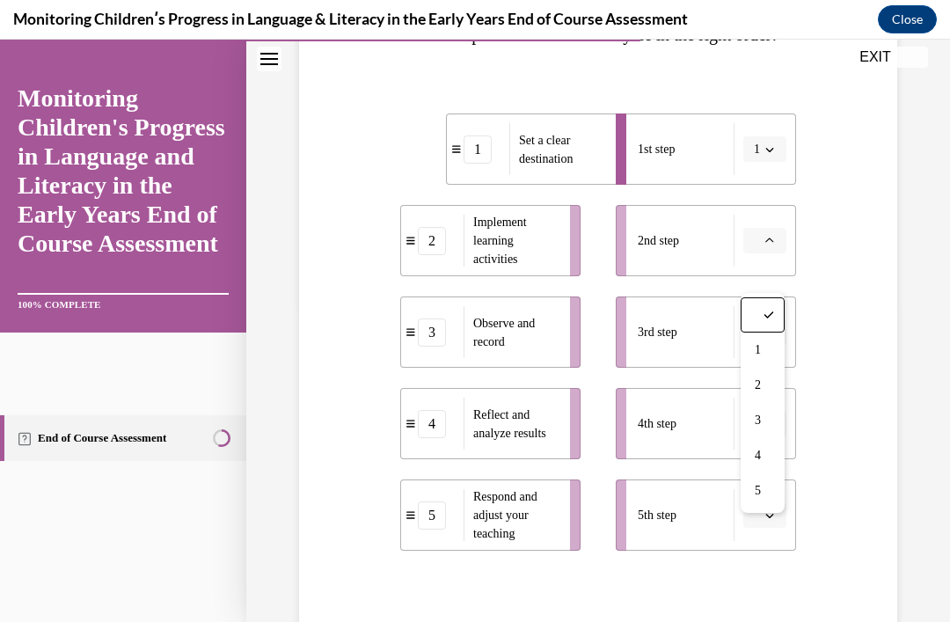
click at [761, 381] on span "2" at bounding box center [758, 385] width 6 height 14
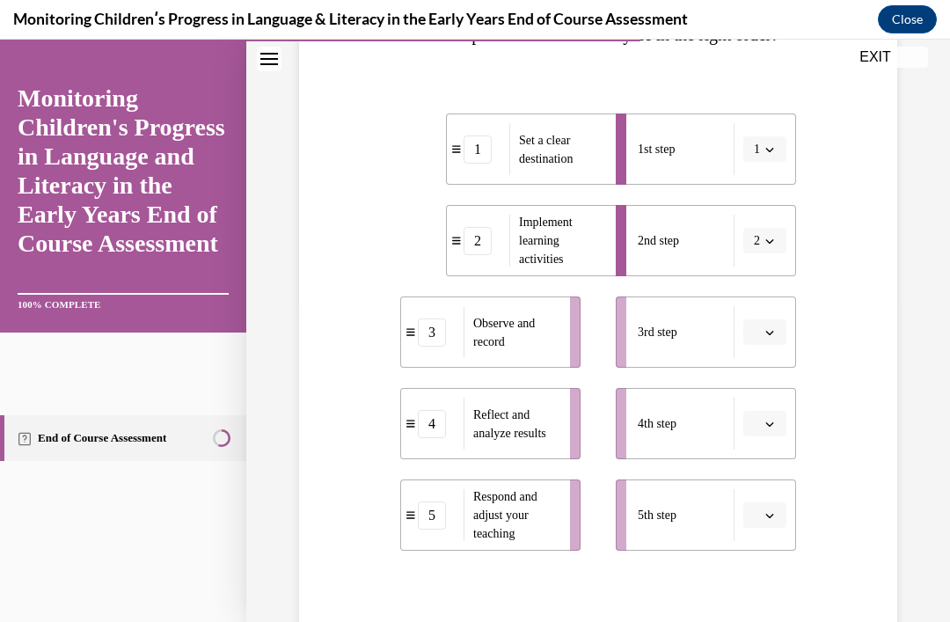
click at [764, 430] on span "button" at bounding box center [769, 424] width 12 height 12
click at [760, 382] on span "4" at bounding box center [758, 384] width 6 height 14
click at [772, 339] on span "button" at bounding box center [769, 332] width 12 height 12
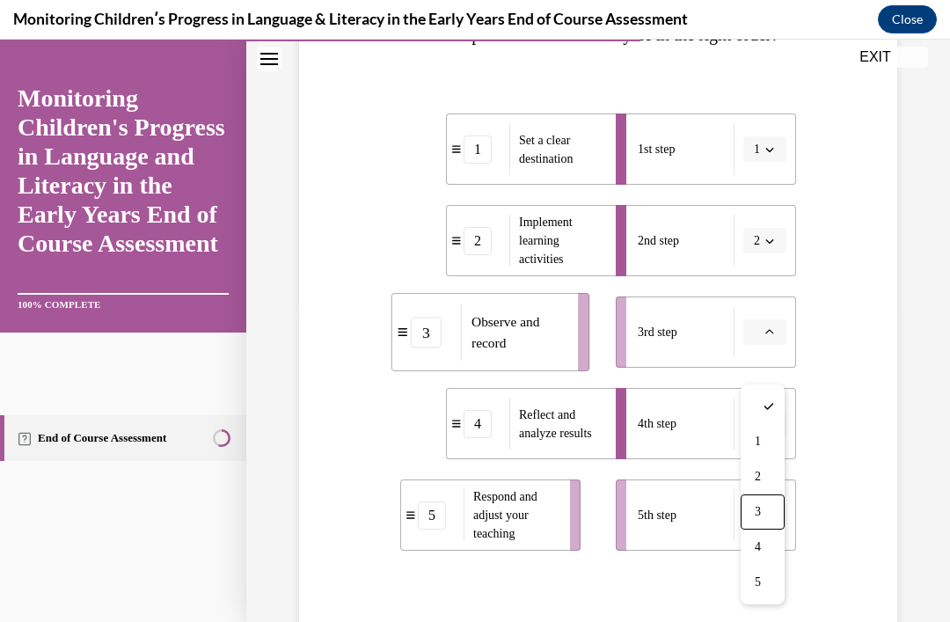
click at [765, 513] on div "3" at bounding box center [763, 511] width 44 height 35
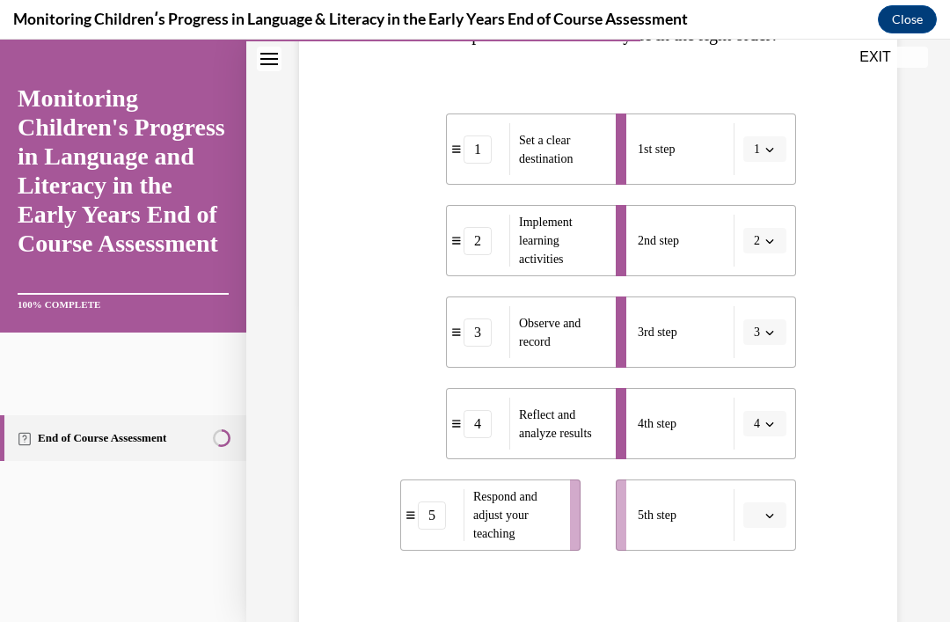
click at [782, 529] on button "button" at bounding box center [764, 515] width 43 height 26
click at [767, 513] on div "5" at bounding box center [763, 510] width 44 height 35
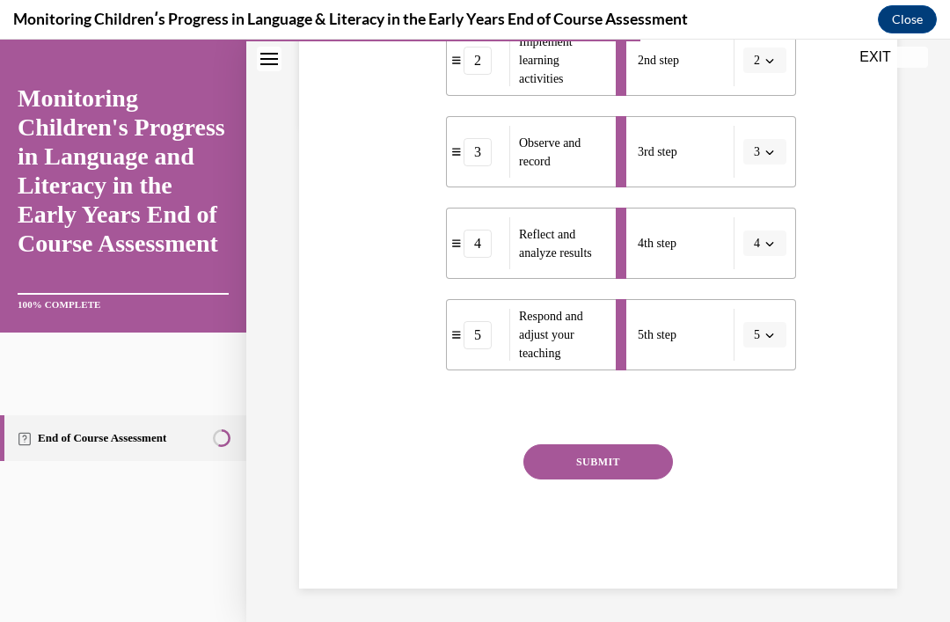
scroll to position [499, 0]
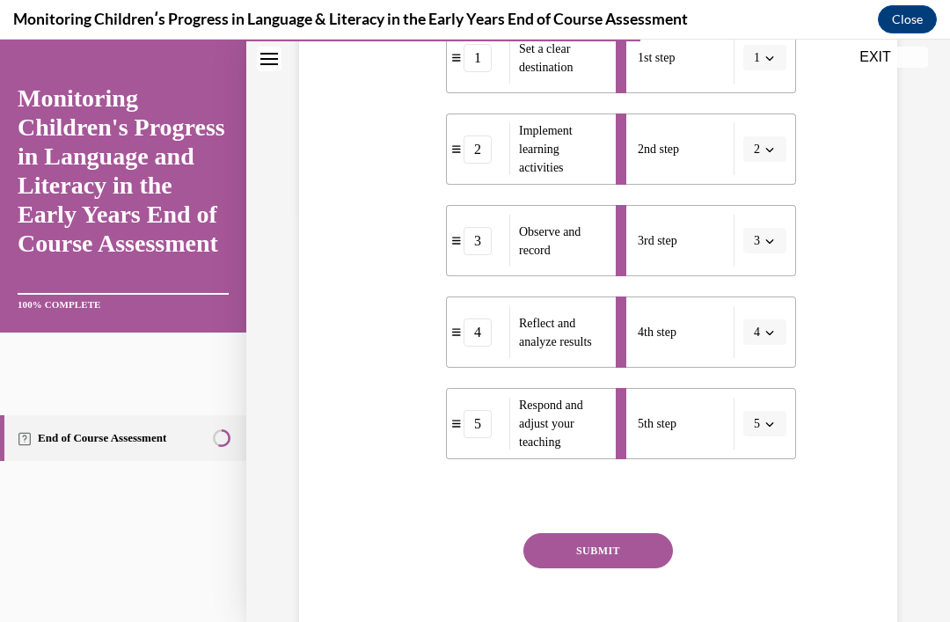
click at [618, 568] on button "SUBMIT" at bounding box center [598, 550] width 150 height 35
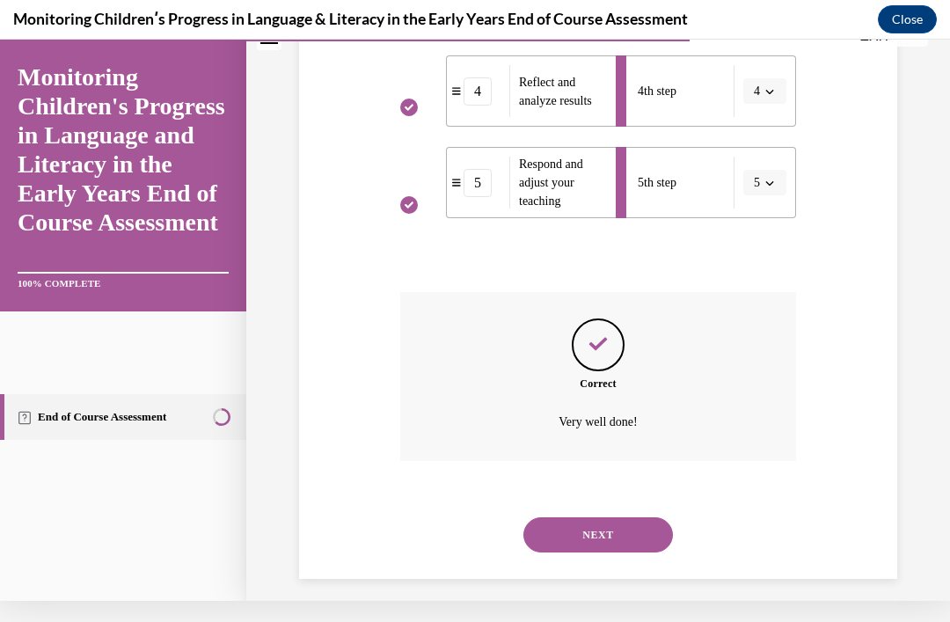
scroll to position [656, 0]
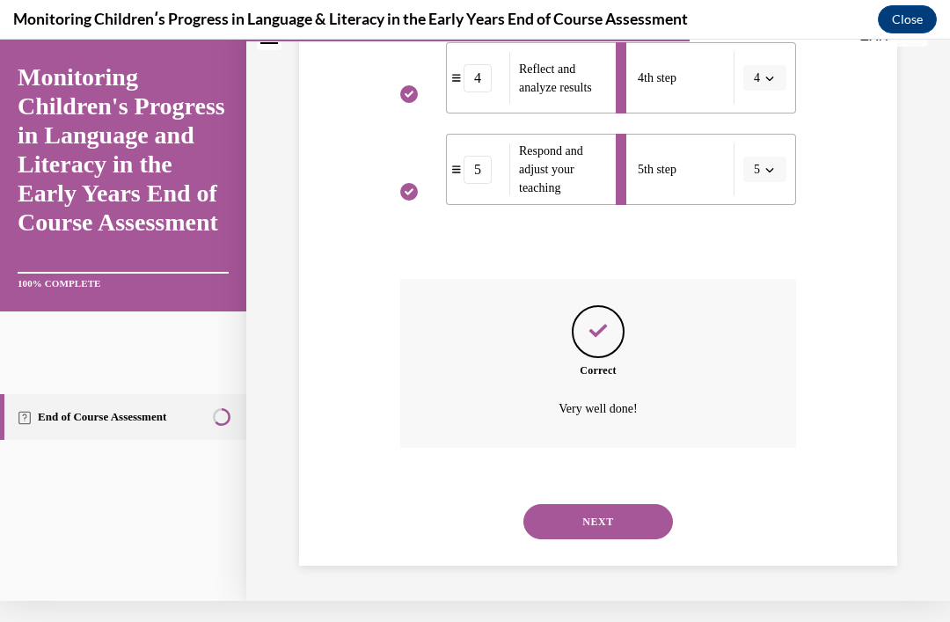
click at [621, 523] on button "NEXT" at bounding box center [598, 521] width 150 height 35
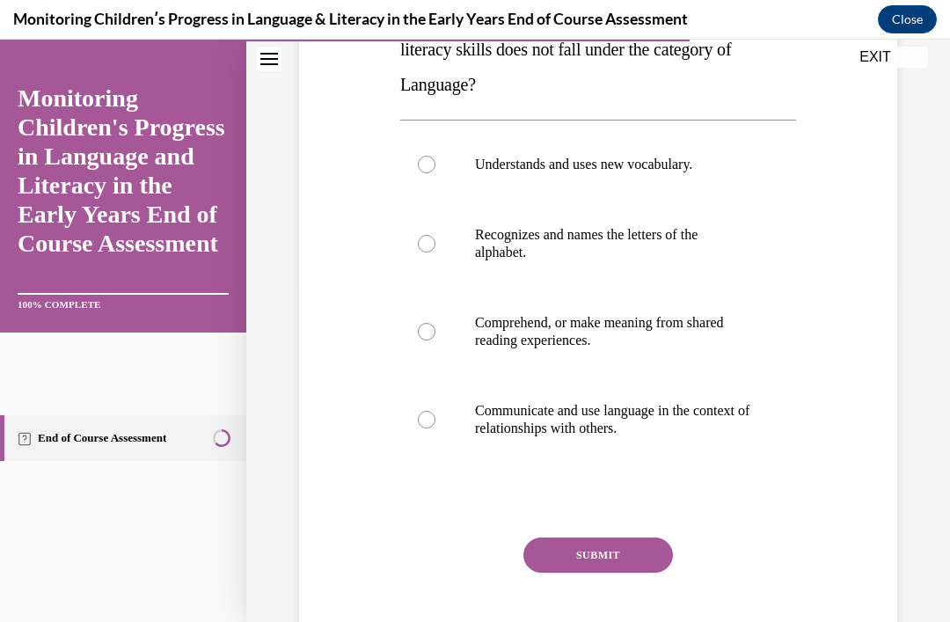
scroll to position [341, 0]
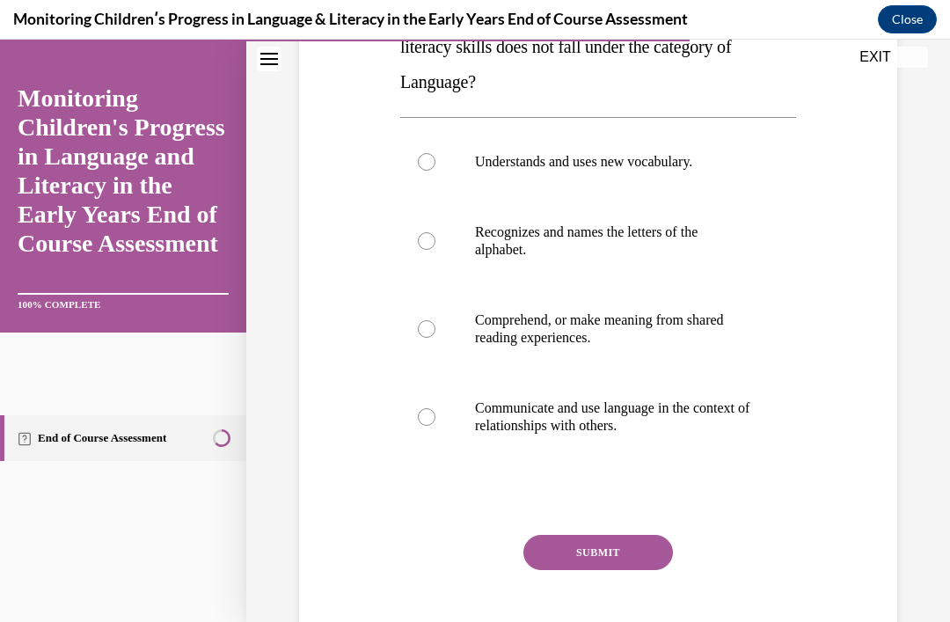
click at [432, 181] on label "Understands and uses new vocabulary." at bounding box center [598, 162] width 396 height 70
click at [432, 171] on input "Understands and uses new vocabulary." at bounding box center [427, 162] width 18 height 18
radio input "true"
click at [428, 317] on label "Comprehend, or make meaning from shared reading experiences." at bounding box center [598, 329] width 396 height 88
click at [428, 320] on input "Comprehend, or make meaning from shared reading experiences." at bounding box center [427, 329] width 18 height 18
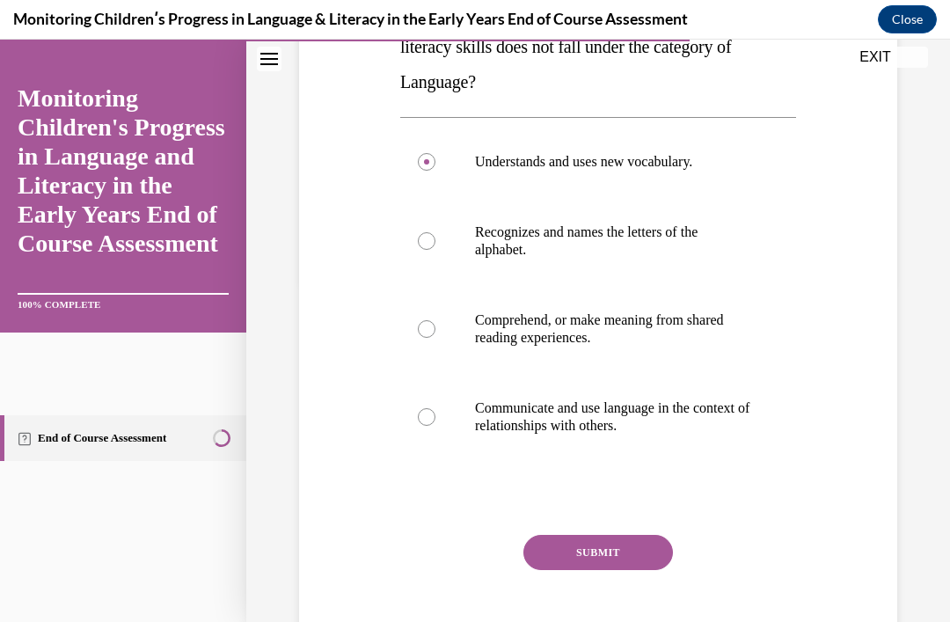
radio input "true"
click at [423, 399] on label "Communicate and use language in the context of relationships with others." at bounding box center [598, 417] width 396 height 88
click at [423, 408] on input "Communicate and use language in the context of relationships with others." at bounding box center [427, 417] width 18 height 18
radio input "true"
click at [438, 171] on label "Understands and uses new vocabulary." at bounding box center [598, 162] width 396 height 70
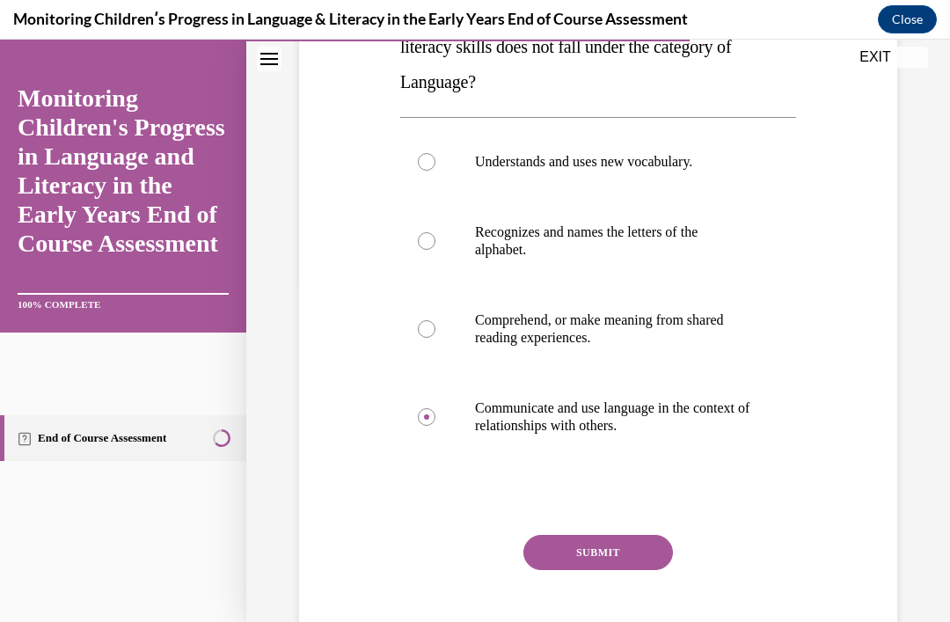
click at [435, 171] on input "Understands and uses new vocabulary." at bounding box center [427, 162] width 18 height 18
radio input "true"
click at [442, 427] on label "Communicate and use language in the context of relationships with others." at bounding box center [598, 417] width 396 height 88
click at [435, 426] on input "Communicate and use language in the context of relationships with others." at bounding box center [427, 417] width 18 height 18
radio input "true"
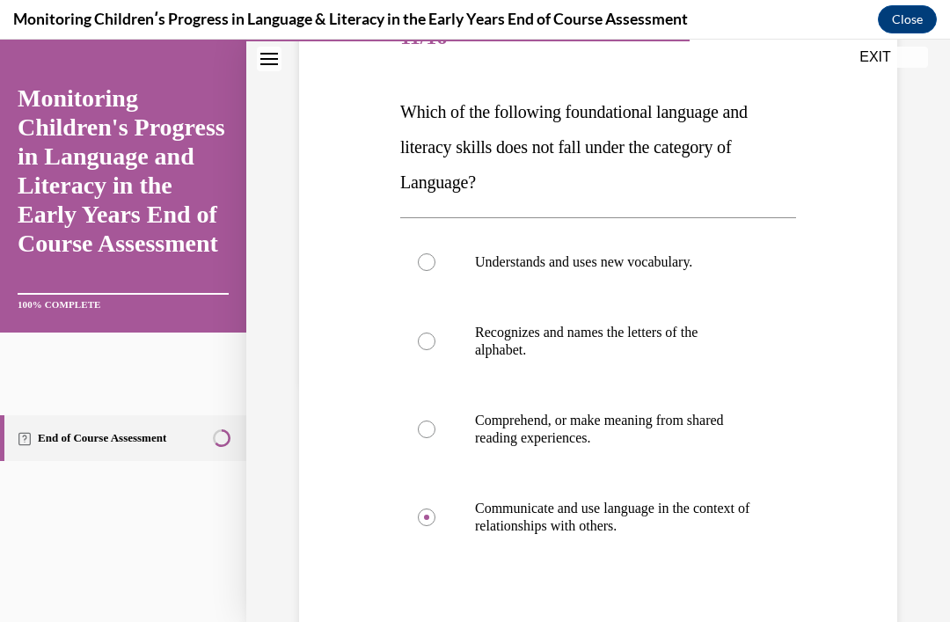
scroll to position [241, 0]
click at [717, 334] on p "Recognizes and names the letters of the alphabet." at bounding box center [613, 341] width 277 height 35
click at [435, 334] on input "Recognizes and names the letters of the alphabet." at bounding box center [427, 341] width 18 height 18
radio input "true"
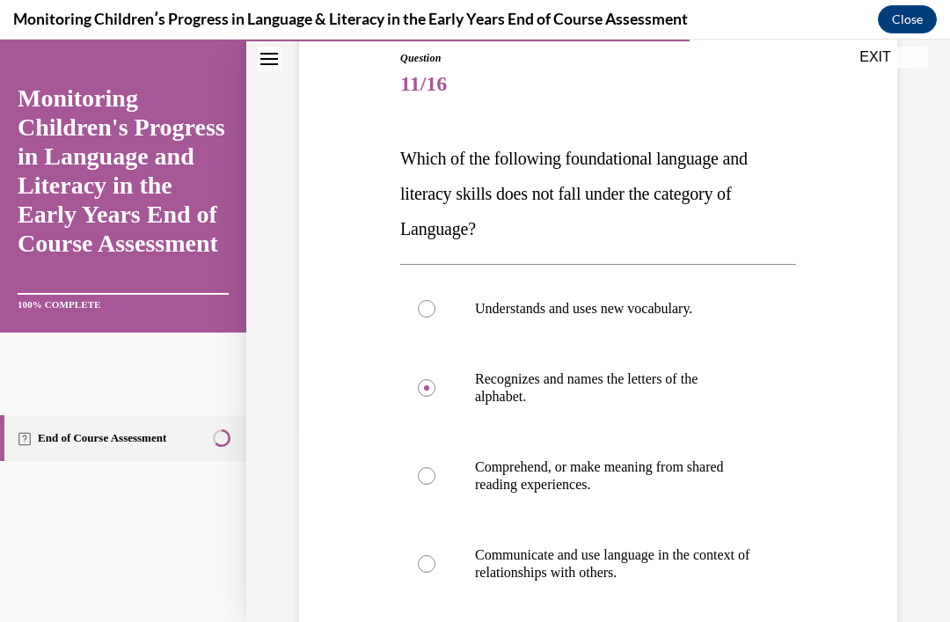
scroll to position [193, 0]
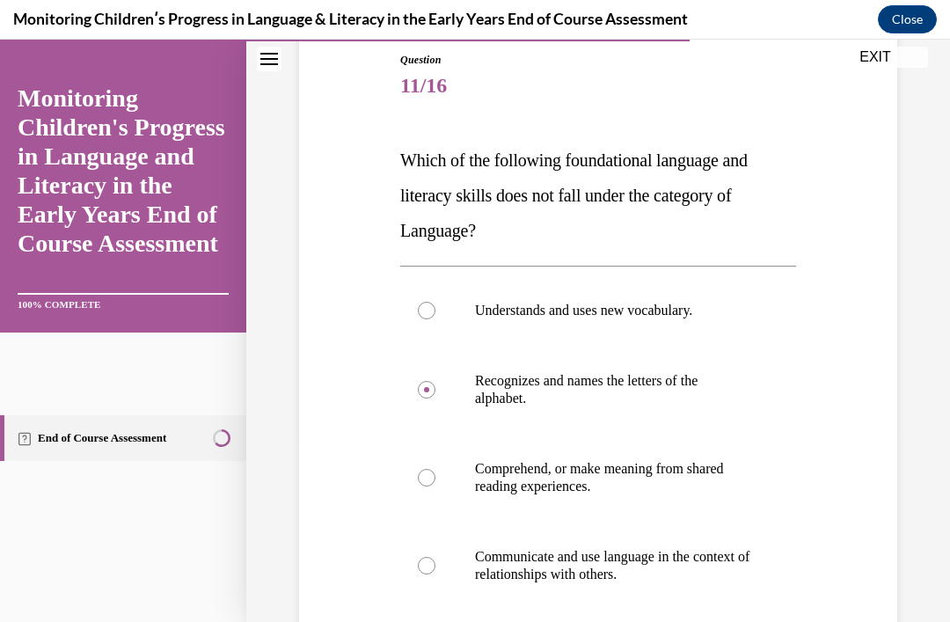
click at [691, 309] on p "Understands and uses new vocabulary." at bounding box center [613, 311] width 277 height 18
click at [435, 309] on input "Understands and uses new vocabulary." at bounding box center [427, 311] width 18 height 18
radio input "true"
click at [714, 392] on p "Recognizes and names the letters of the alphabet." at bounding box center [613, 389] width 277 height 35
click at [435, 392] on input "Recognizes and names the letters of the alphabet." at bounding box center [427, 390] width 18 height 18
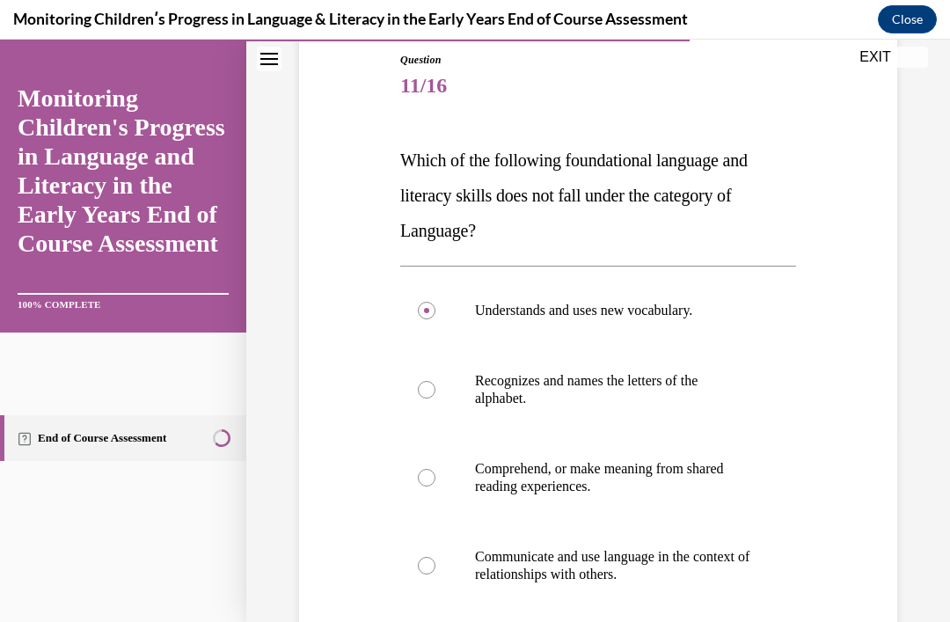
radio input "true"
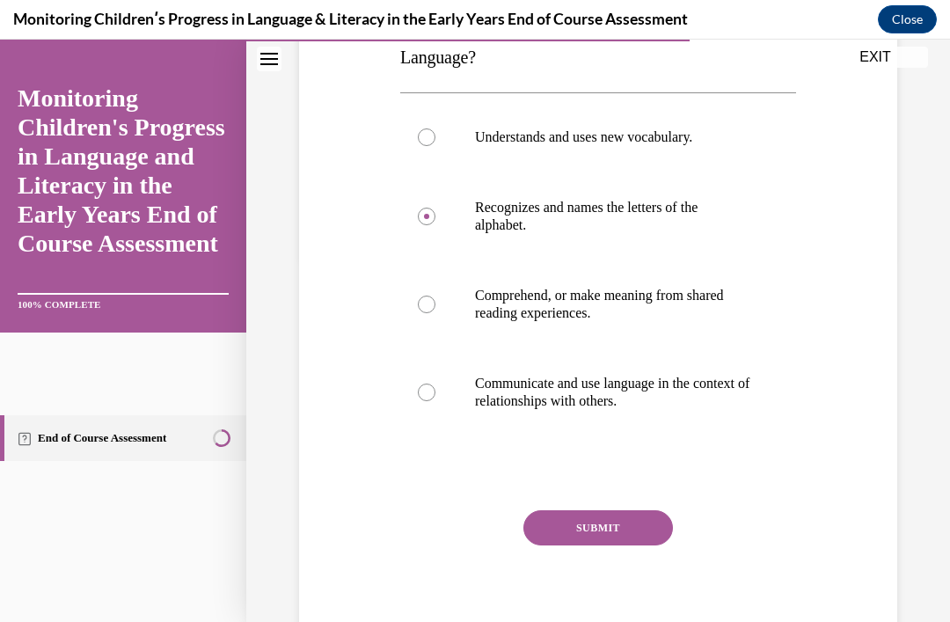
click at [614, 510] on button "SUBMIT" at bounding box center [598, 527] width 150 height 35
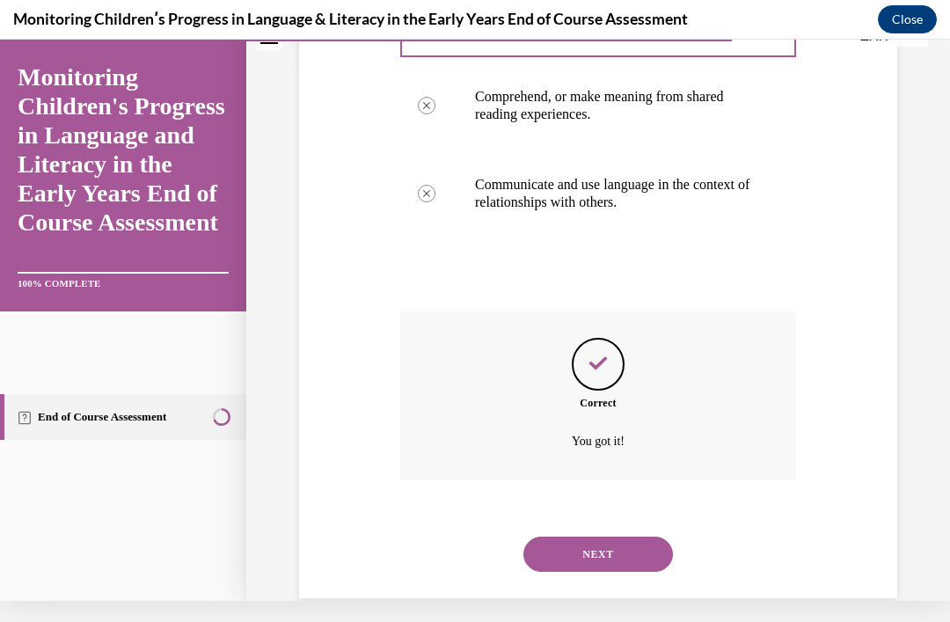
scroll to position [554, 0]
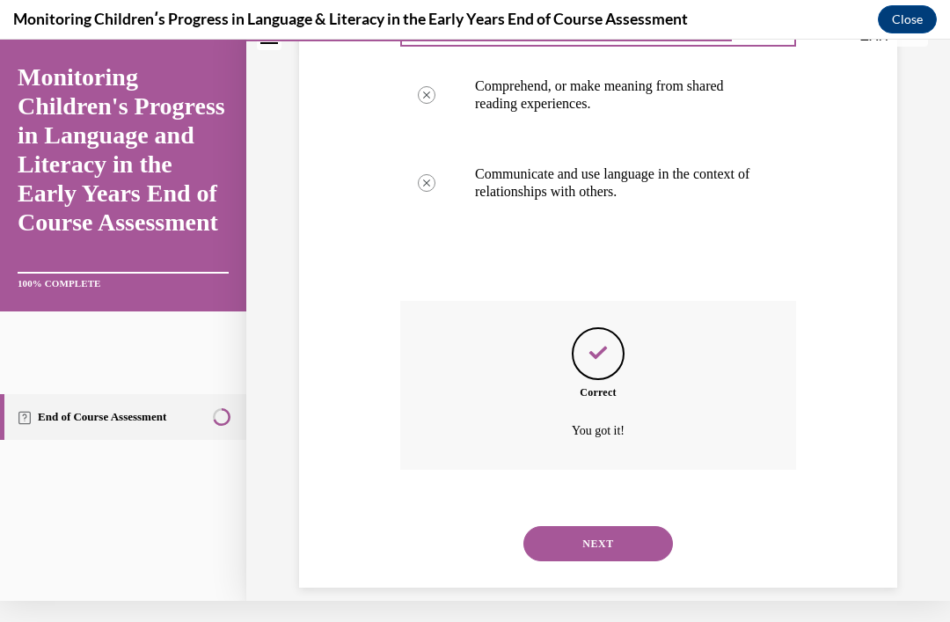
click at [611, 508] on div "NEXT" at bounding box center [598, 543] width 396 height 70
click at [621, 526] on button "NEXT" at bounding box center [598, 543] width 150 height 35
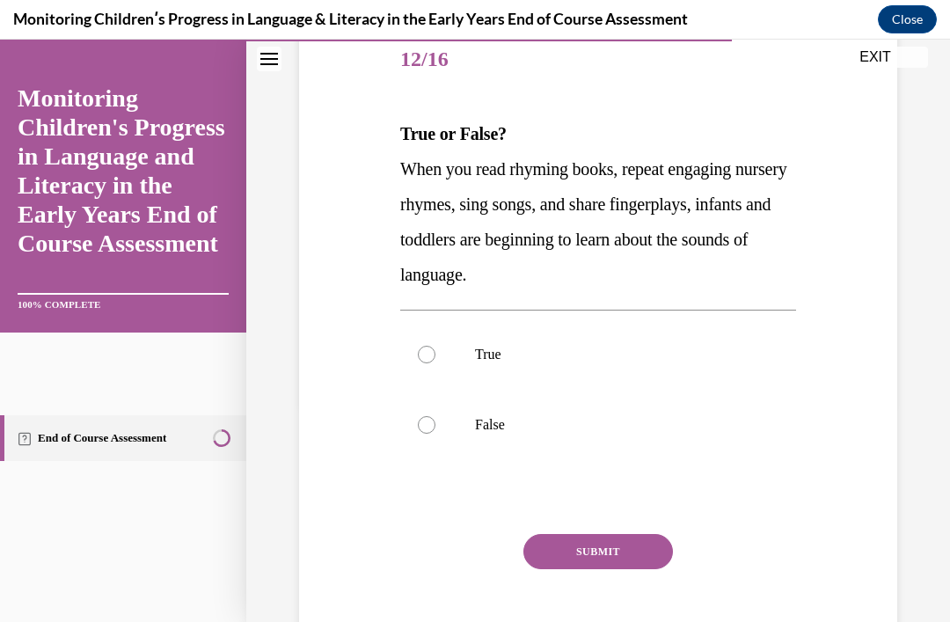
scroll to position [219, 0]
click at [590, 363] on label "True" at bounding box center [598, 354] width 396 height 70
click at [435, 363] on input "True" at bounding box center [427, 355] width 18 height 18
radio input "true"
click at [639, 527] on div "Question 12/16 True or False? When you read rhyming books, repeat engaging nurs…" at bounding box center [598, 352] width 396 height 653
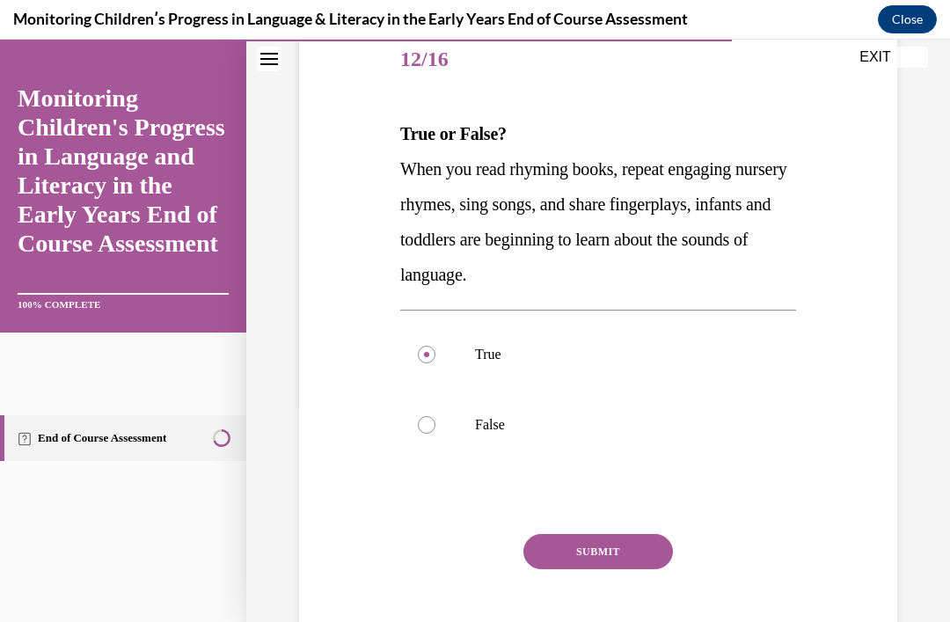
click at [642, 561] on button "SUBMIT" at bounding box center [598, 551] width 150 height 35
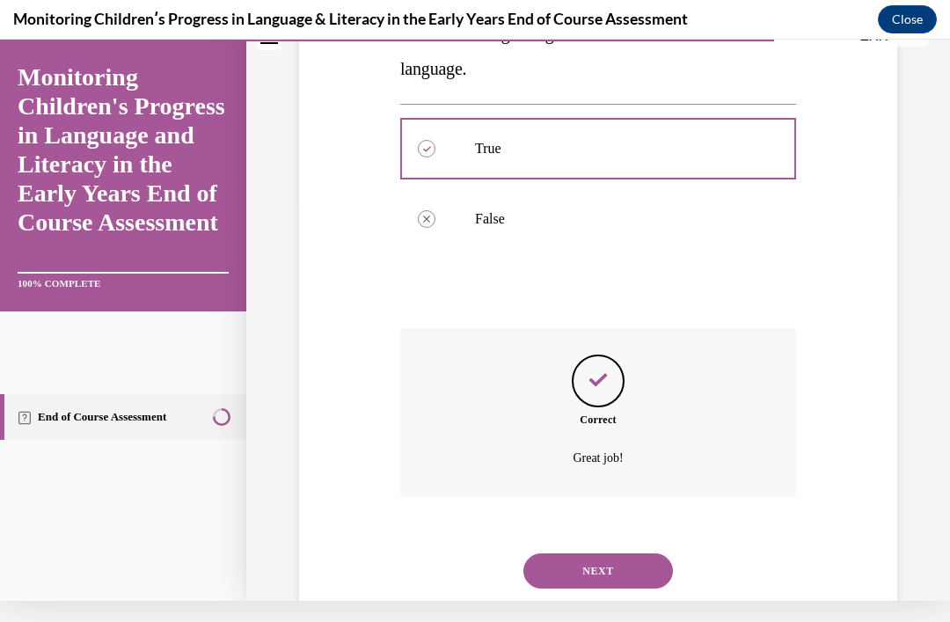
scroll to position [431, 0]
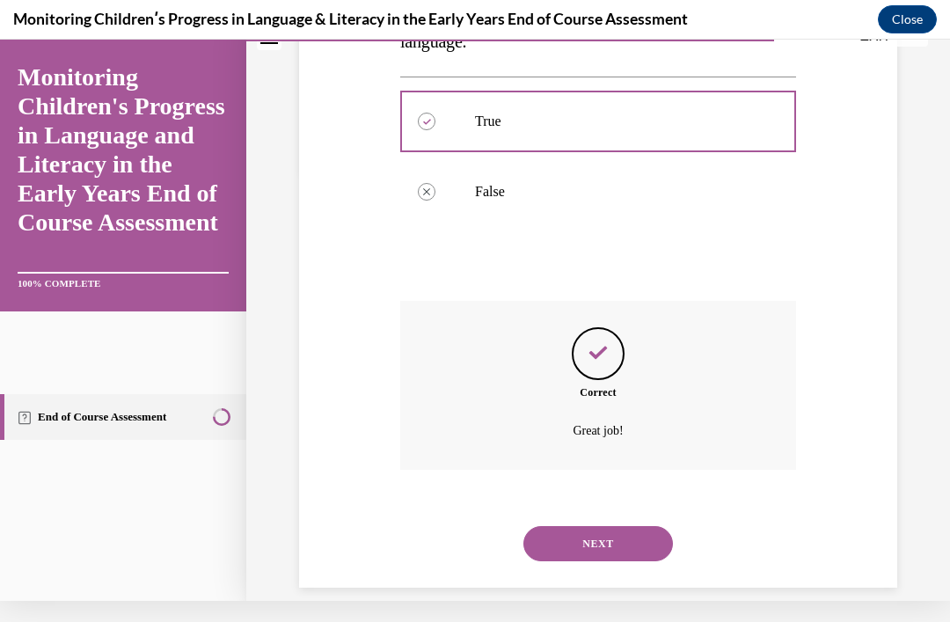
click at [617, 538] on button "NEXT" at bounding box center [598, 543] width 150 height 35
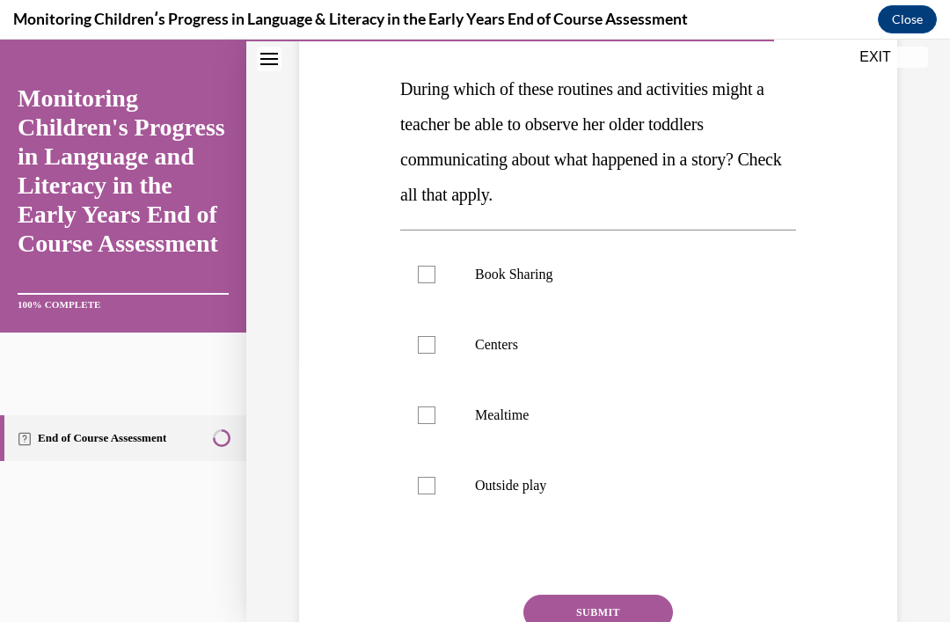
scroll to position [264, 0]
click at [759, 356] on label "Centers" at bounding box center [598, 345] width 396 height 70
click at [435, 354] on input "Centers" at bounding box center [427, 345] width 18 height 18
checkbox input "true"
click at [727, 436] on label "Mealtime" at bounding box center [598, 415] width 396 height 70
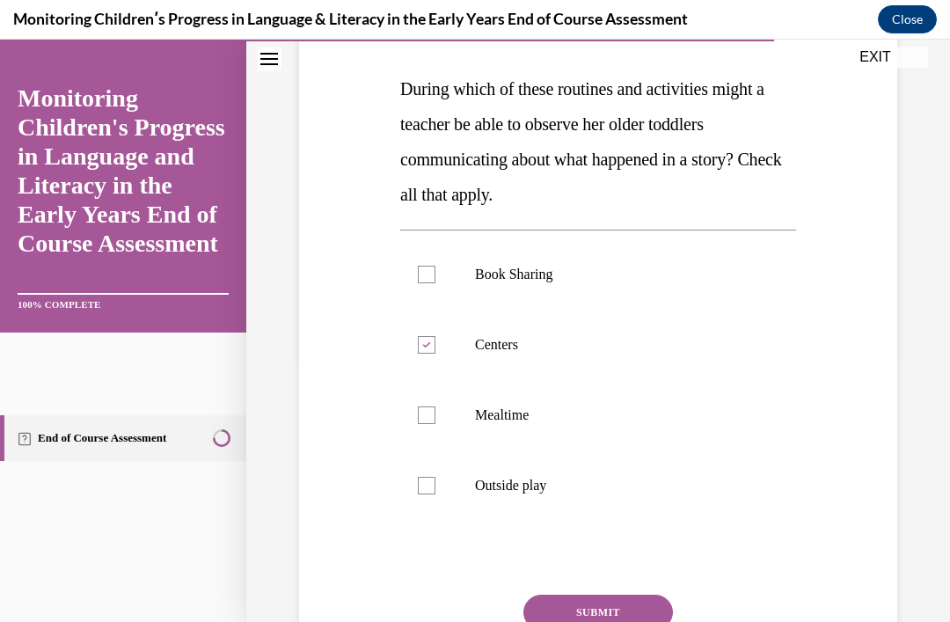
click at [435, 424] on input "Mealtime" at bounding box center [427, 415] width 18 height 18
checkbox input "true"
click at [582, 500] on label "Outside play" at bounding box center [598, 485] width 396 height 70
click at [435, 494] on input "Outside play" at bounding box center [427, 486] width 18 height 18
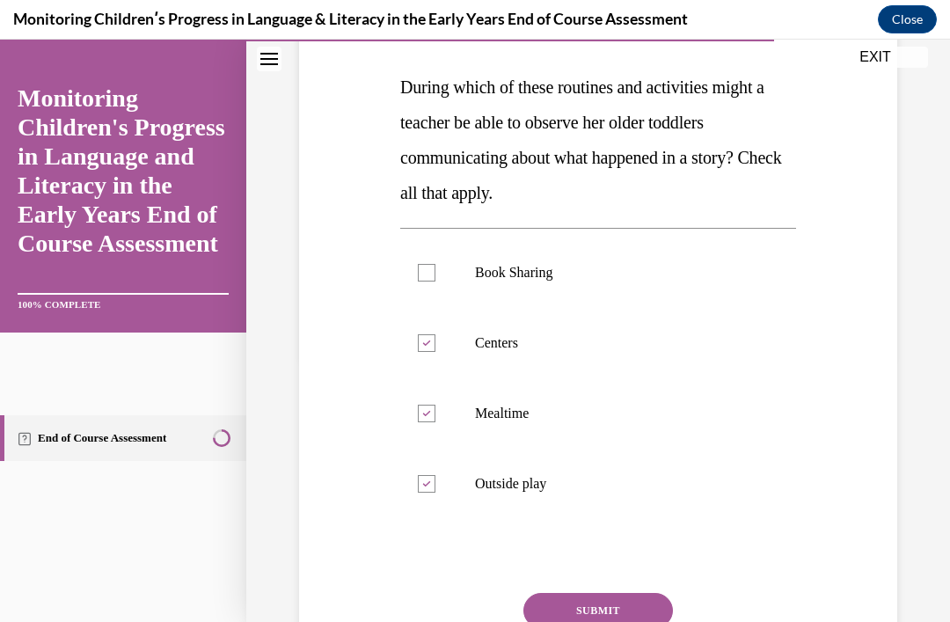
click at [544, 489] on p "Outside play" at bounding box center [613, 484] width 277 height 18
click at [435, 489] on input "Outside play" at bounding box center [427, 484] width 18 height 18
checkbox input "false"
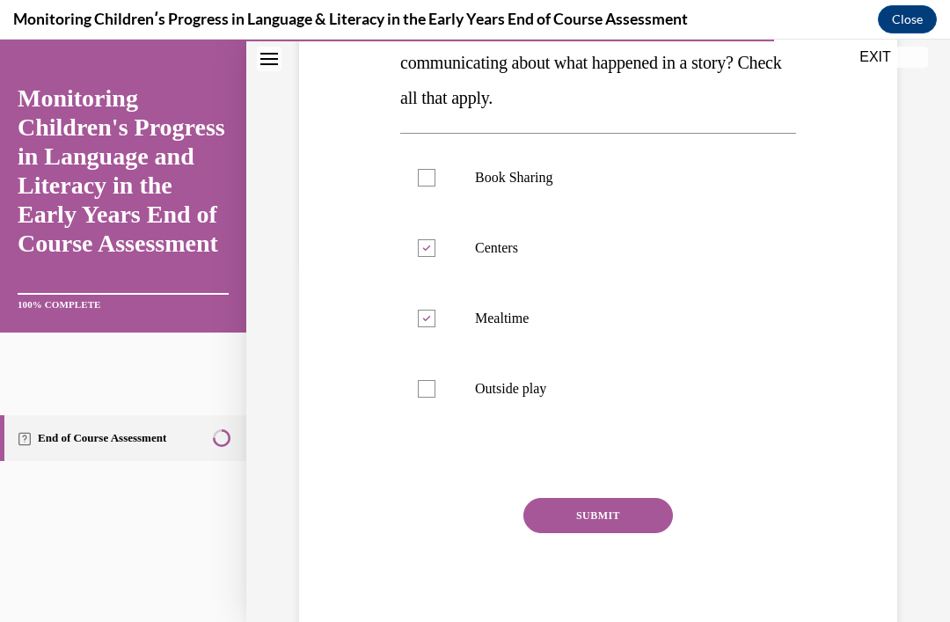
click at [632, 515] on button "SUBMIT" at bounding box center [598, 515] width 150 height 35
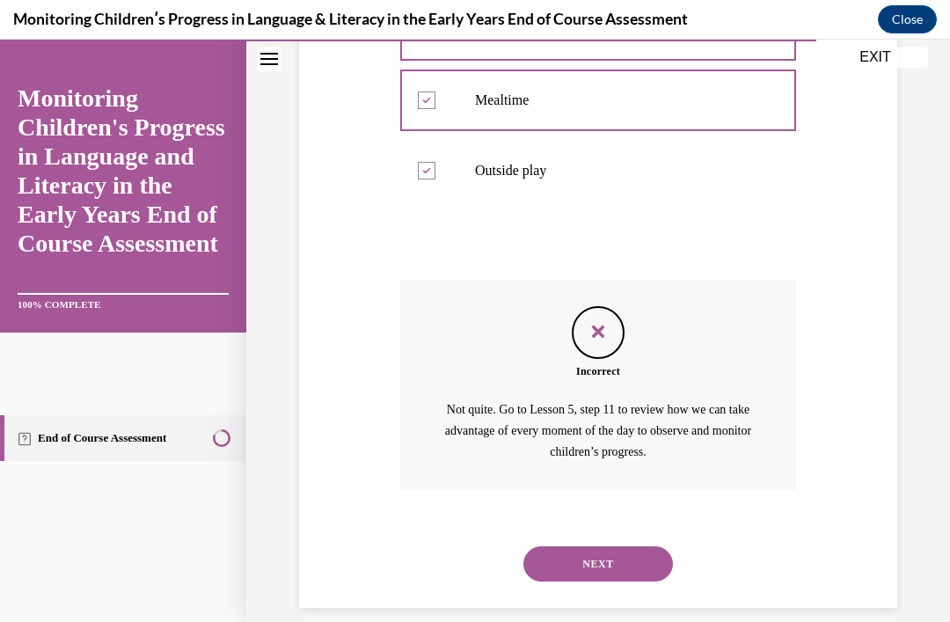
scroll to position [577, 0]
click at [615, 549] on button "NEXT" at bounding box center [598, 565] width 150 height 35
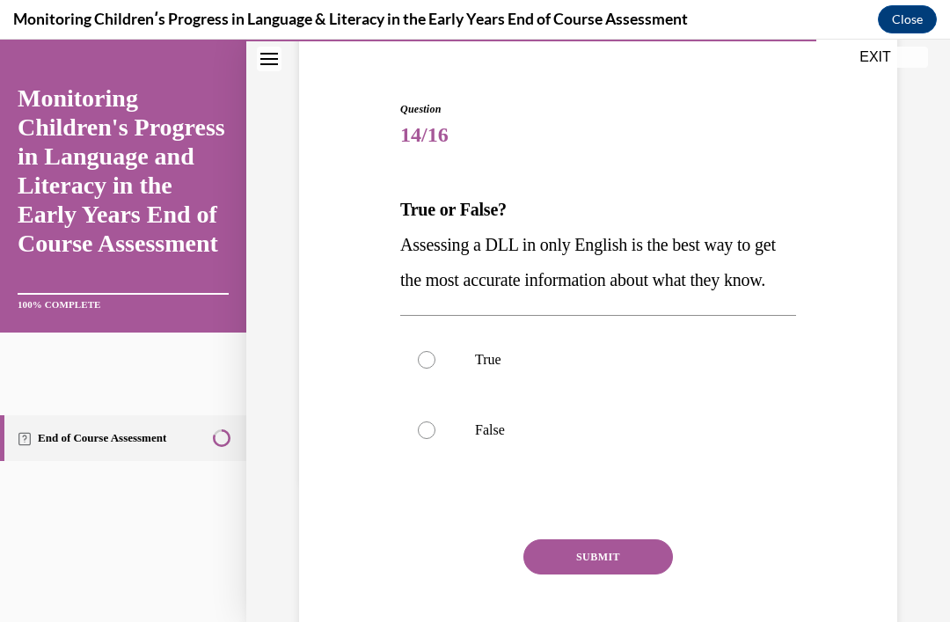
scroll to position [143, 0]
click at [557, 439] on p "False" at bounding box center [613, 430] width 277 height 18
click at [435, 439] on input "False" at bounding box center [427, 430] width 18 height 18
radio input "true"
click at [631, 574] on button "SUBMIT" at bounding box center [598, 556] width 150 height 35
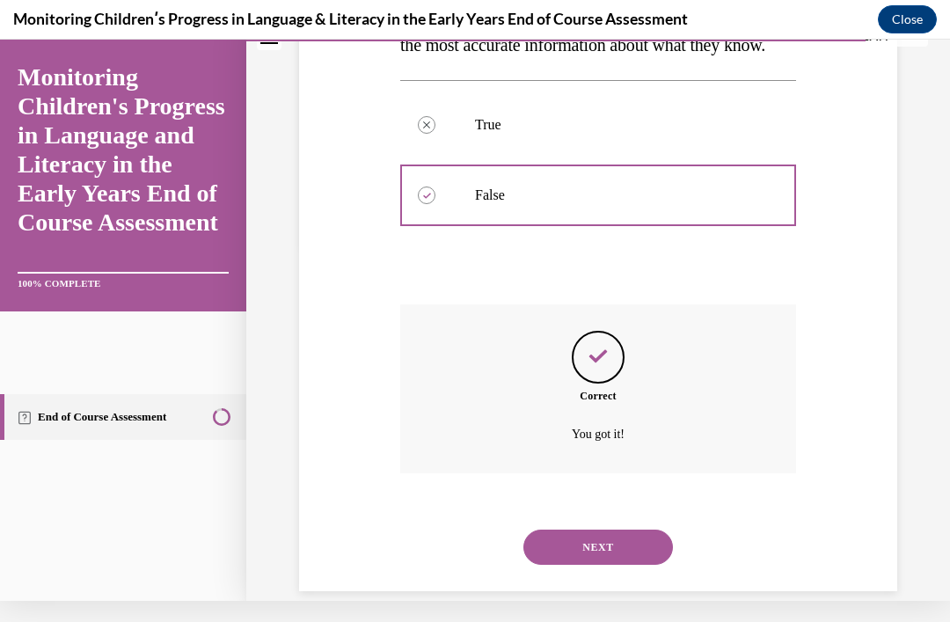
scroll to position [396, 0]
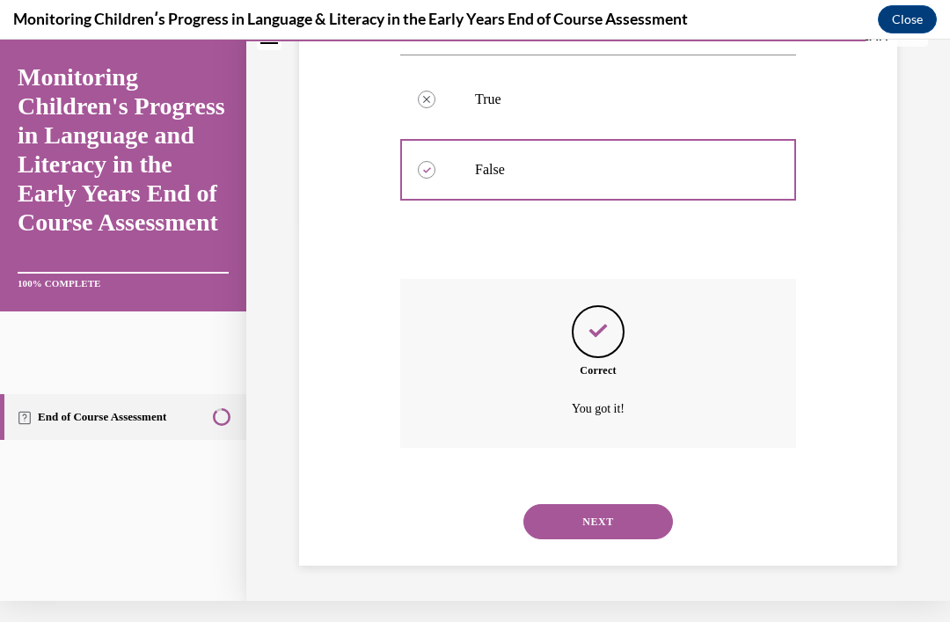
click at [654, 533] on button "NEXT" at bounding box center [598, 521] width 150 height 35
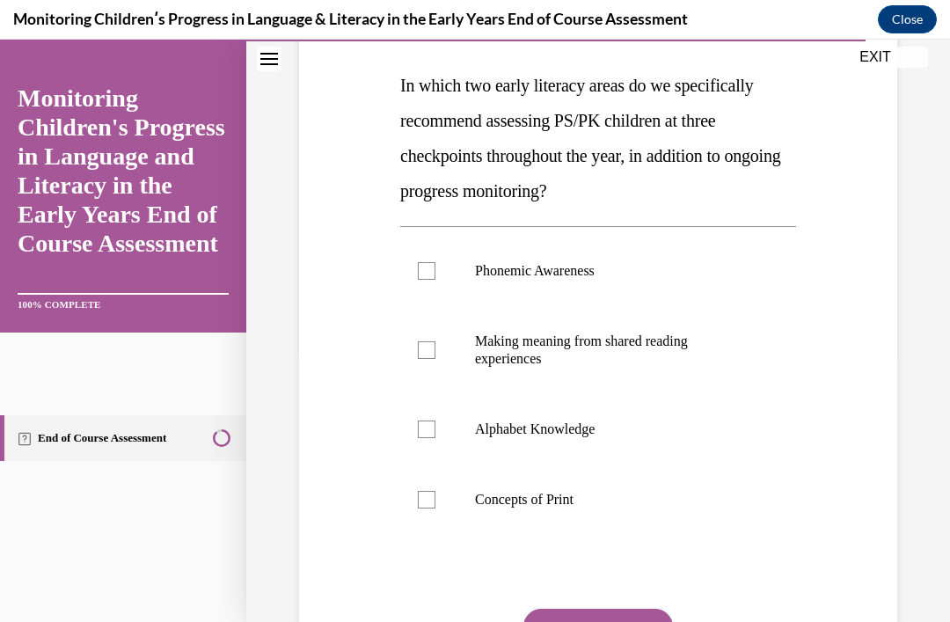
scroll to position [267, 0]
click at [472, 285] on label "Phonemic Awareness" at bounding box center [598, 271] width 396 height 70
click at [435, 280] on input "Phonemic Awareness" at bounding box center [427, 271] width 18 height 18
checkbox input "true"
click at [514, 446] on label "Alphabet Knowledge" at bounding box center [598, 429] width 396 height 70
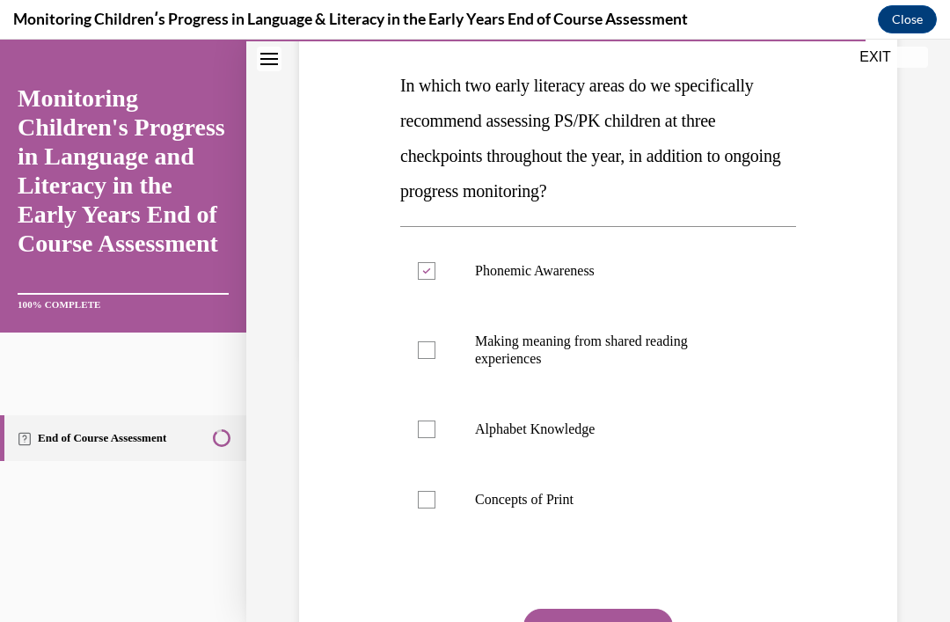
click at [435, 438] on input "Alphabet Knowledge" at bounding box center [427, 429] width 18 height 18
checkbox input "true"
click at [513, 517] on label "Concepts of Print" at bounding box center [598, 499] width 396 height 70
click at [435, 508] on input "Concepts of Print" at bounding box center [427, 500] width 18 height 18
checkbox input "true"
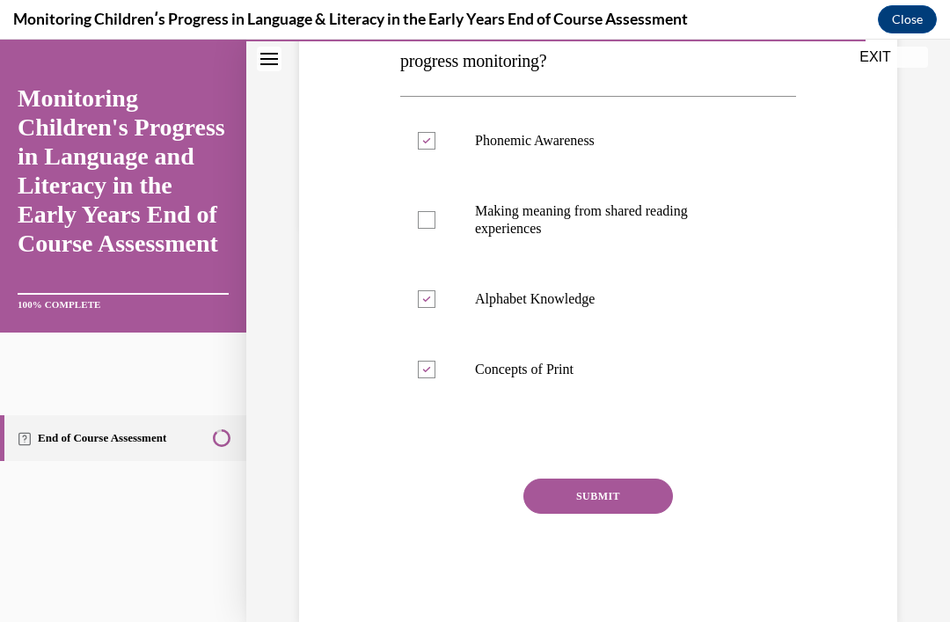
click at [627, 494] on button "SUBMIT" at bounding box center [598, 495] width 150 height 35
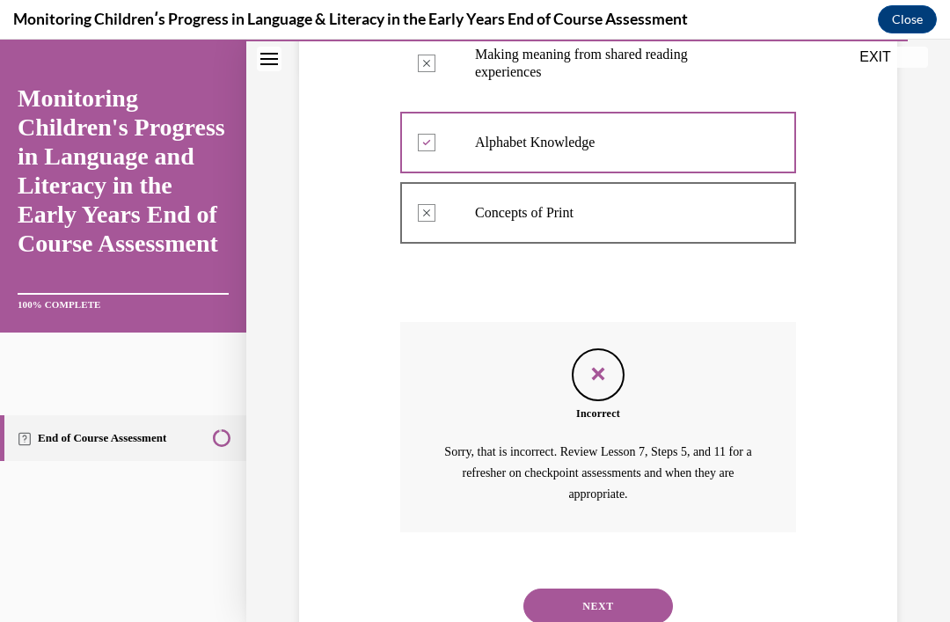
scroll to position [554, 0]
click at [632, 588] on button "NEXT" at bounding box center [598, 605] width 150 height 35
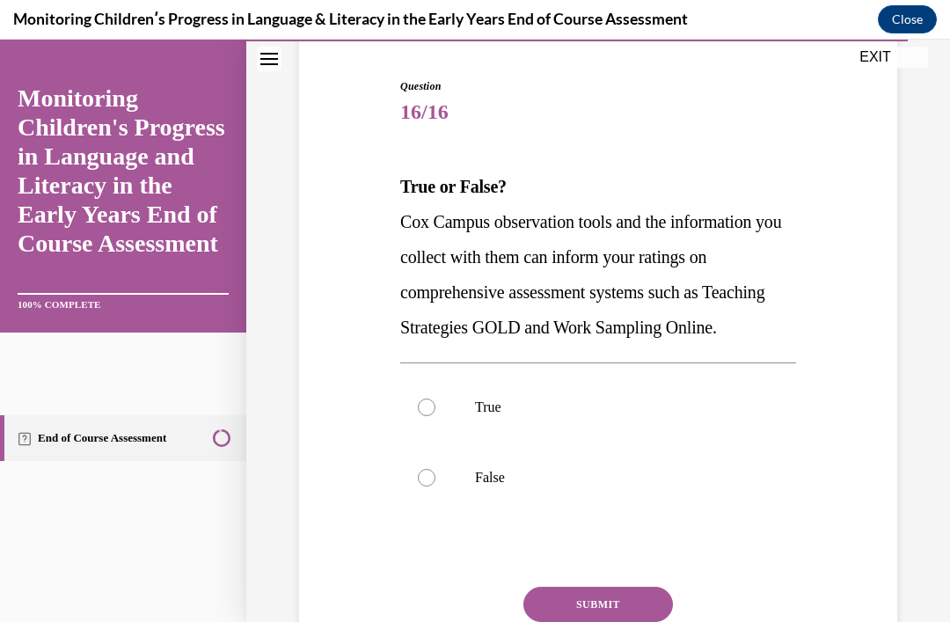
scroll to position [177, 0]
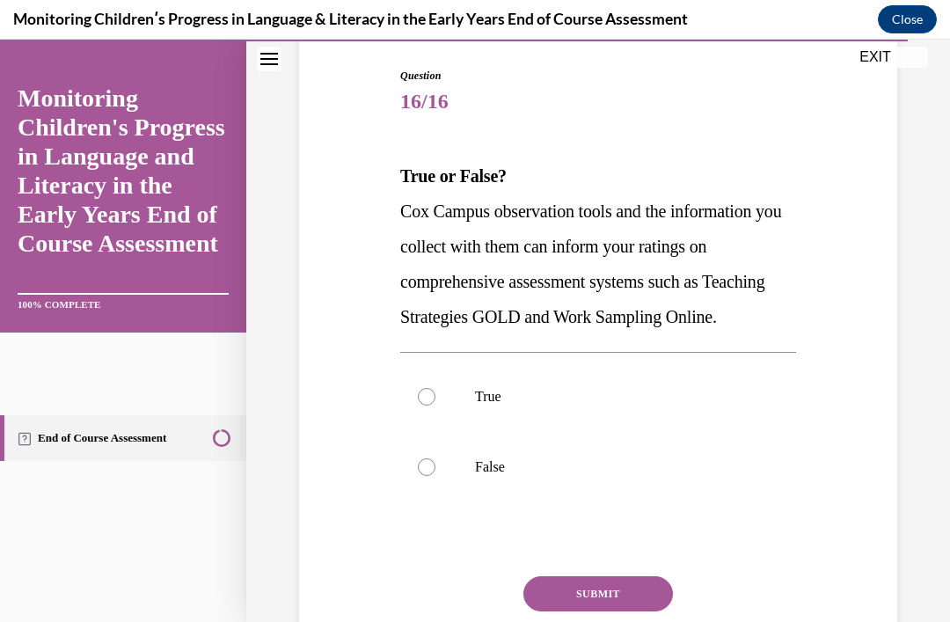
click at [543, 405] on p "True" at bounding box center [613, 397] width 277 height 18
click at [435, 405] on input "True" at bounding box center [427, 397] width 18 height 18
radio input "true"
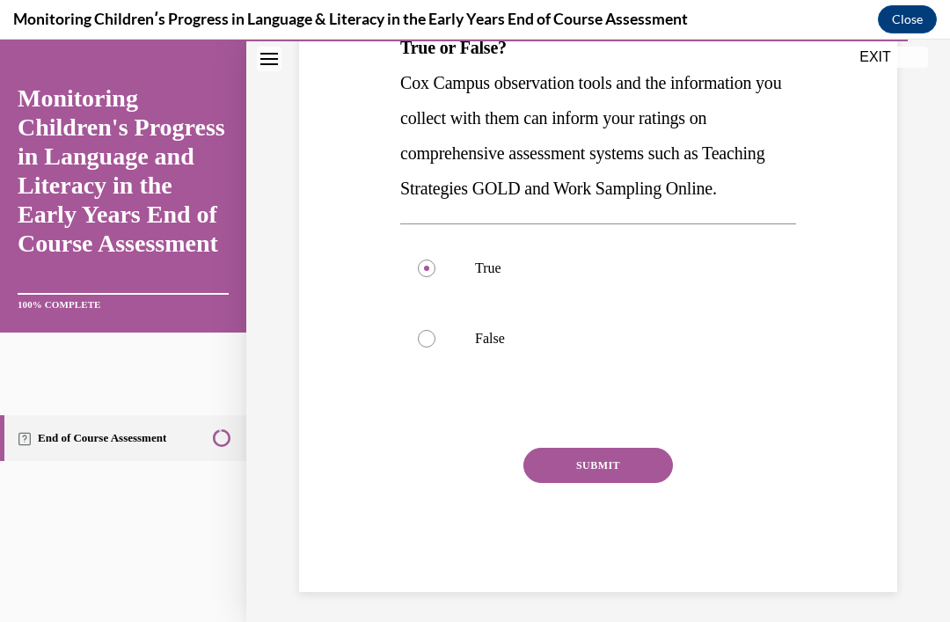
click at [644, 483] on button "SUBMIT" at bounding box center [598, 465] width 150 height 35
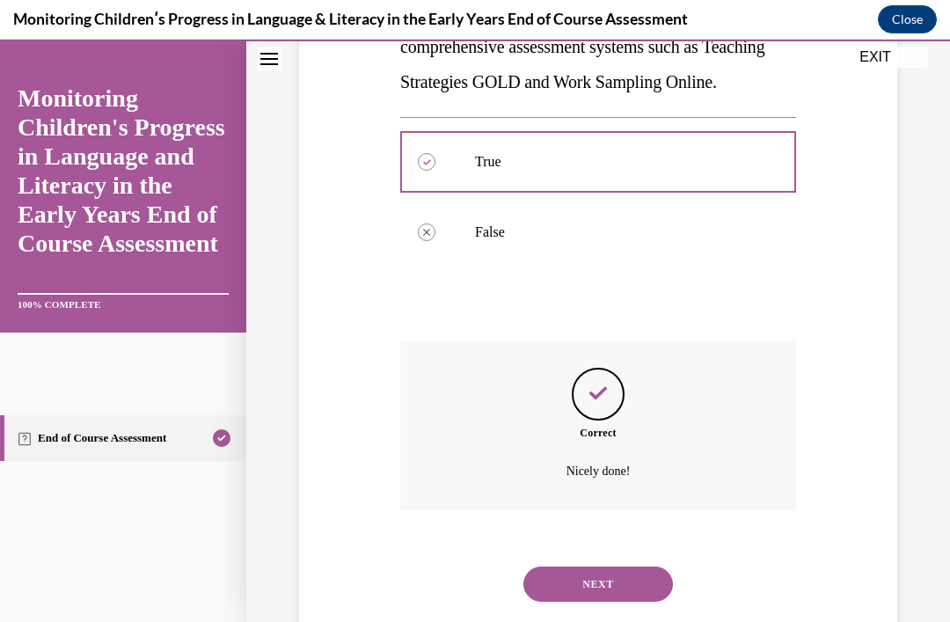
scroll to position [466, 0]
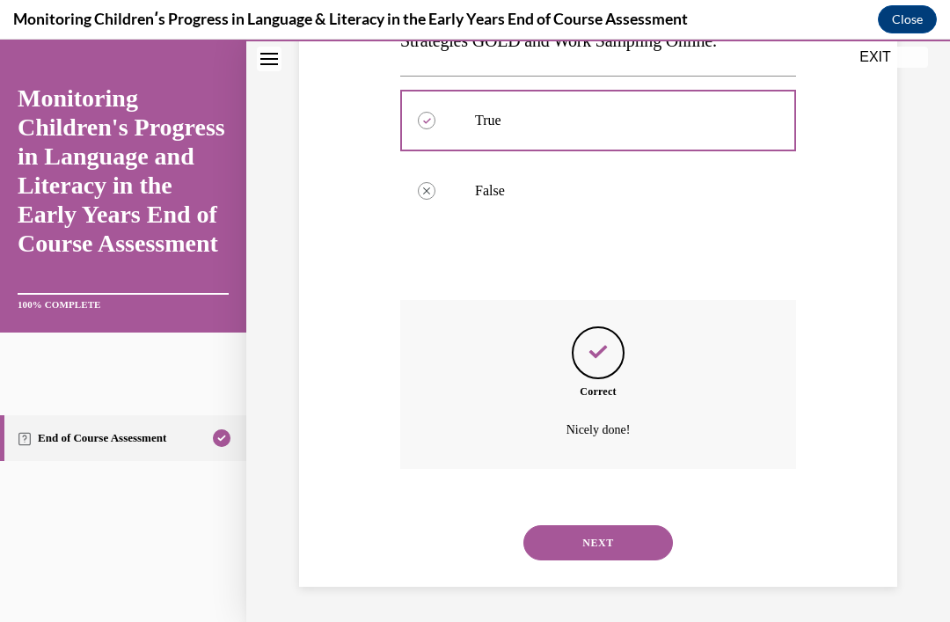
click at [632, 536] on button "NEXT" at bounding box center [598, 542] width 150 height 35
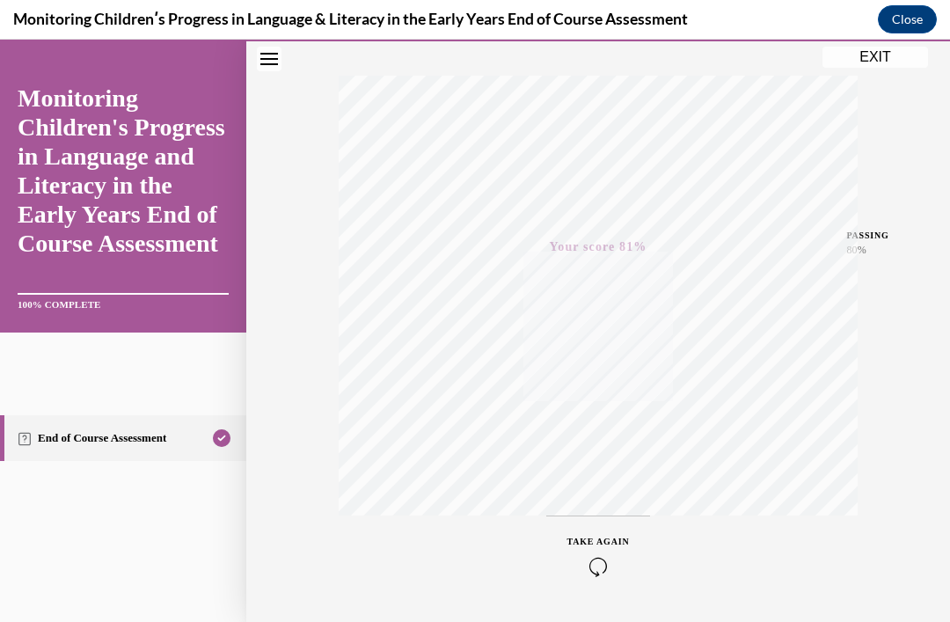
scroll to position [319, 0]
click at [882, 50] on button "EXIT" at bounding box center [875, 57] width 106 height 21
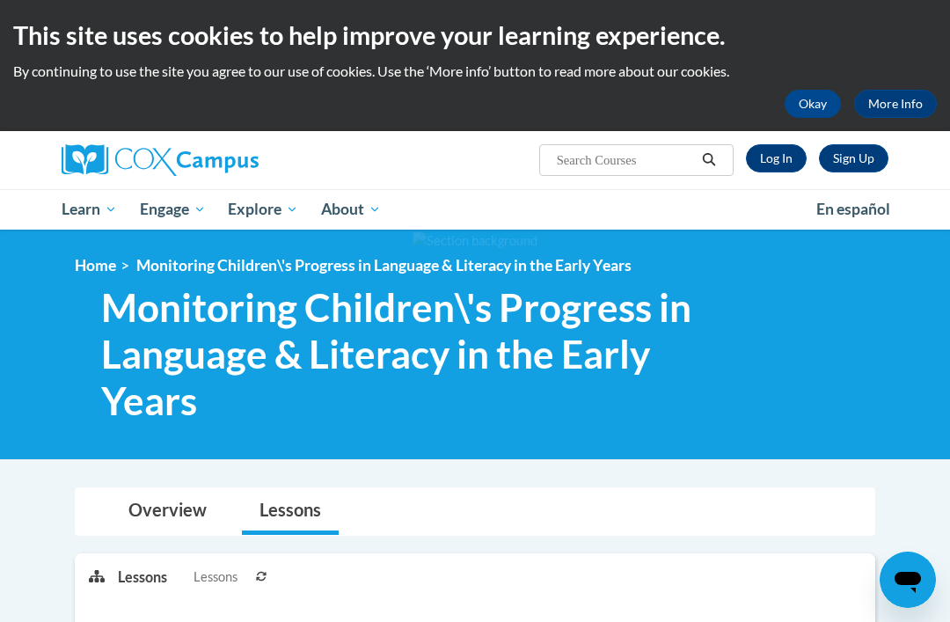
click at [383, 206] on link "About" at bounding box center [351, 209] width 83 height 40
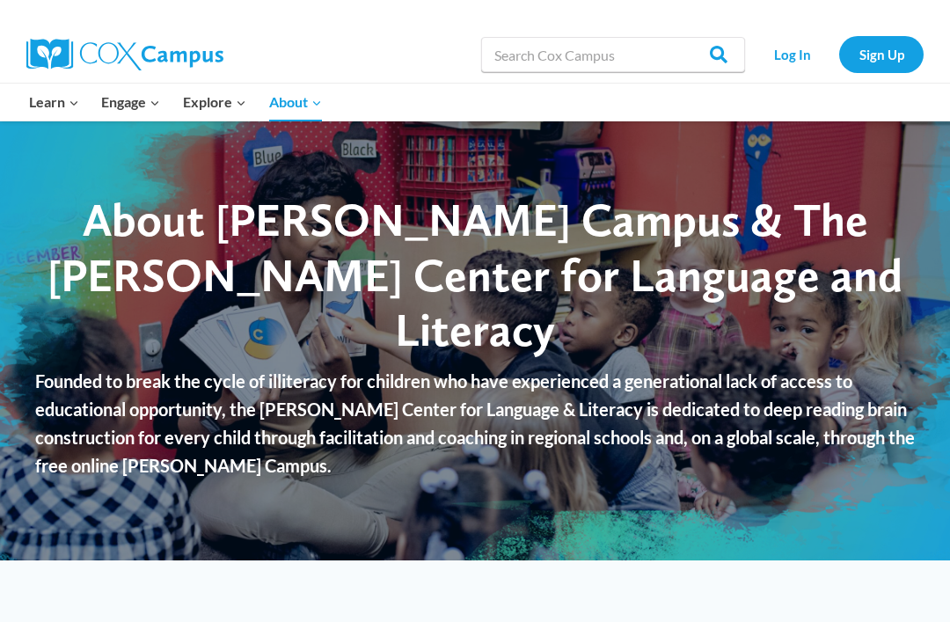
click at [792, 55] on link "Log In" at bounding box center [792, 54] width 77 height 36
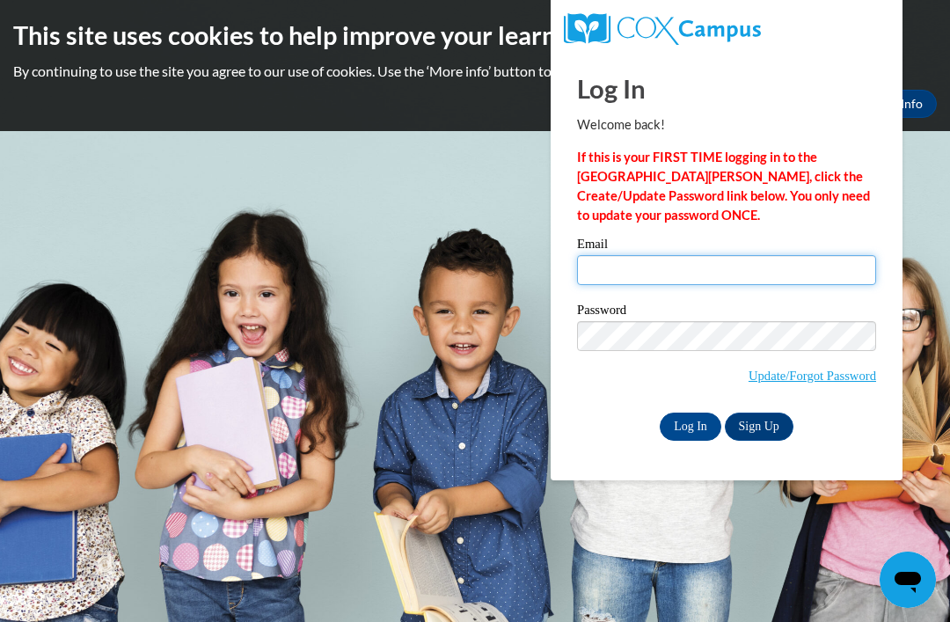
click at [693, 278] on input "Email" at bounding box center [726, 270] width 299 height 30
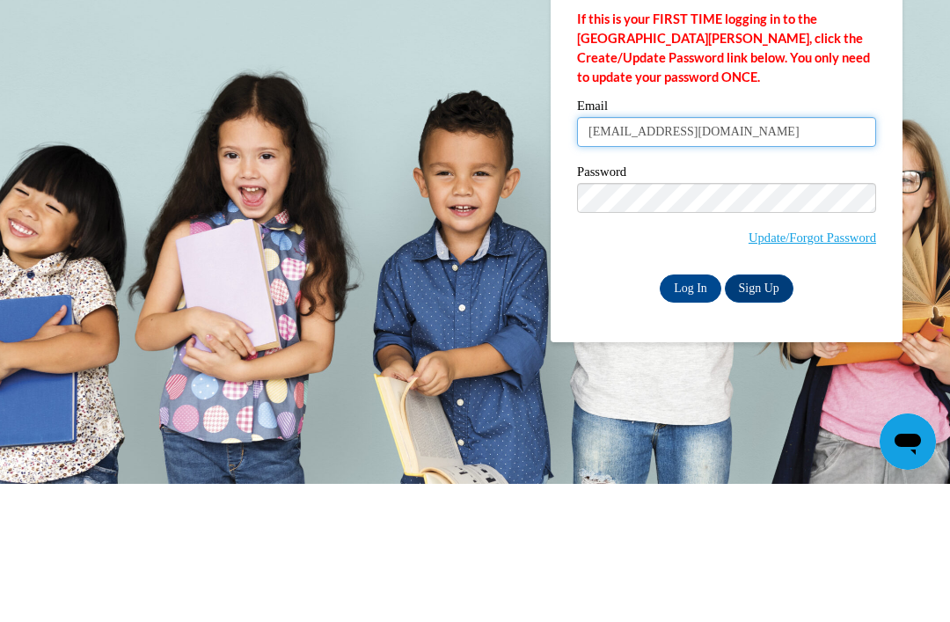
type input "bettyevans84@yahoo.com"
